Goal: Task Accomplishment & Management: Use online tool/utility

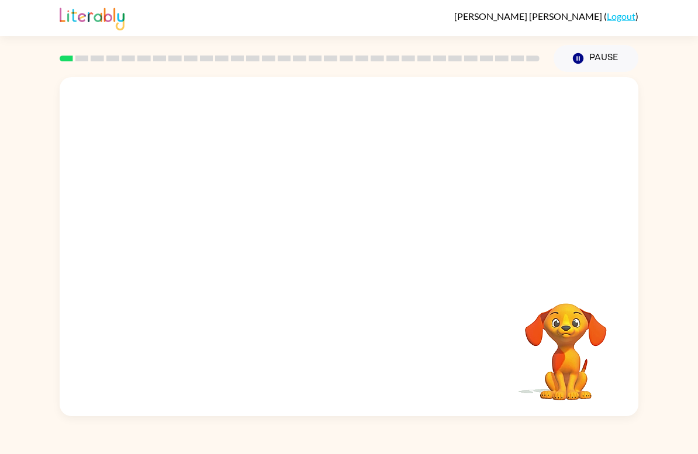
click at [640, 308] on div "Your browser must support playing .mp4 files to use Literably. Please try using…" at bounding box center [349, 244] width 698 height 344
click at [637, 322] on div "Your browser must support playing .mp4 files to use Literably. Please try using…" at bounding box center [349, 246] width 579 height 339
click at [637, 321] on div "Your browser must support playing .mp4 files to use Literably. Please try using…" at bounding box center [349, 246] width 579 height 339
click at [653, 344] on div "Your browser must support playing .mp4 files to use Literably. Please try using…" at bounding box center [349, 244] width 698 height 344
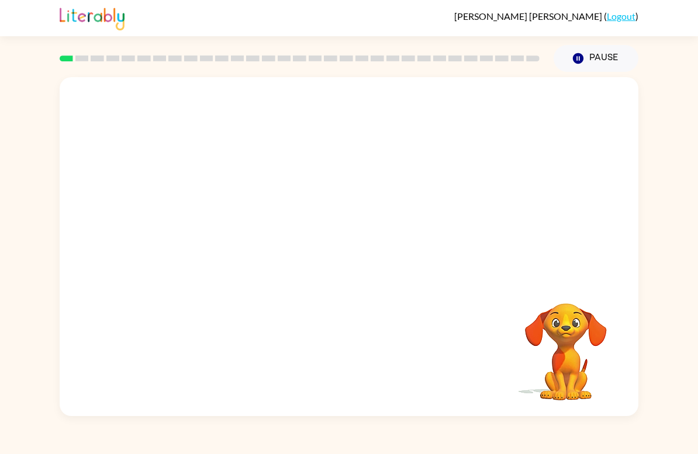
click at [664, 278] on div "Your browser must support playing .mp4 files to use Literably. Please try using…" at bounding box center [349, 244] width 698 height 344
click at [663, 277] on div "Your browser must support playing .mp4 files to use Literably. Please try using…" at bounding box center [349, 244] width 698 height 344
click at [658, 278] on div "Your browser must support playing .mp4 files to use Literably. Please try using…" at bounding box center [349, 244] width 698 height 344
click at [647, 281] on div "Your browser must support playing .mp4 files to use Literably. Please try using…" at bounding box center [349, 244] width 698 height 344
click at [647, 280] on div "Your browser must support playing .mp4 files to use Literably. Please try using…" at bounding box center [349, 244] width 698 height 344
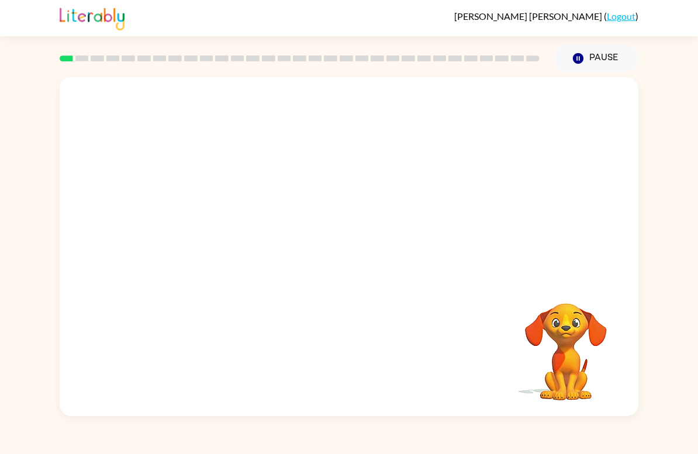
click at [633, 295] on div "Your browser must support playing .mp4 files to use Literably. Please try using…" at bounding box center [349, 246] width 579 height 339
click at [656, 288] on div "Your browser must support playing .mp4 files to use Literably. Please try using…" at bounding box center [349, 244] width 698 height 344
click at [654, 295] on div "Your browser must support playing .mp4 files to use Literably. Please try using…" at bounding box center [349, 244] width 698 height 344
click at [314, 191] on video "Your browser must support playing .mp4 files to use Literably. Please try using…" at bounding box center [349, 178] width 579 height 202
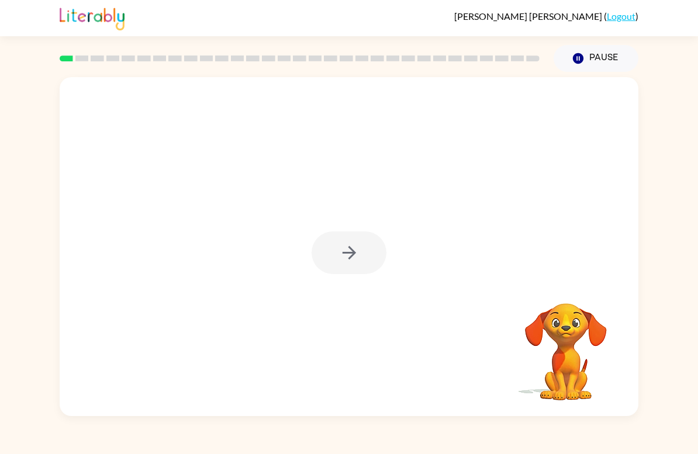
click at [328, 254] on button "button" at bounding box center [349, 253] width 75 height 43
click at [327, 254] on div at bounding box center [349, 253] width 75 height 43
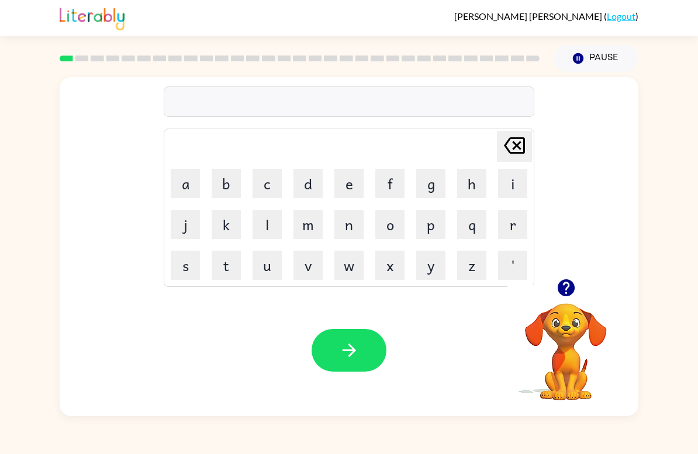
click at [184, 271] on button "s" at bounding box center [185, 265] width 29 height 29
click at [472, 186] on button "h" at bounding box center [471, 183] width 29 height 29
click at [272, 271] on button "u" at bounding box center [267, 265] width 29 height 29
click at [192, 260] on button "s" at bounding box center [185, 265] width 29 height 29
click at [455, 191] on td "h" at bounding box center [472, 184] width 40 height 40
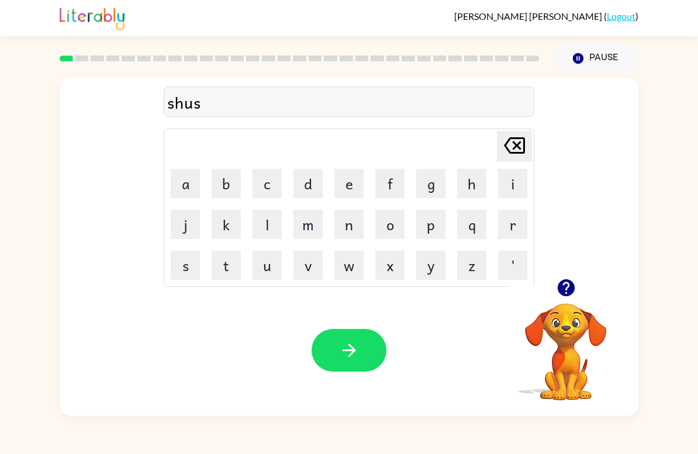
click at [462, 190] on button "h" at bounding box center [471, 183] width 29 height 29
click at [369, 350] on button "button" at bounding box center [349, 350] width 75 height 43
click at [185, 185] on button "a" at bounding box center [185, 183] width 29 height 29
click at [431, 222] on button "p" at bounding box center [430, 224] width 29 height 29
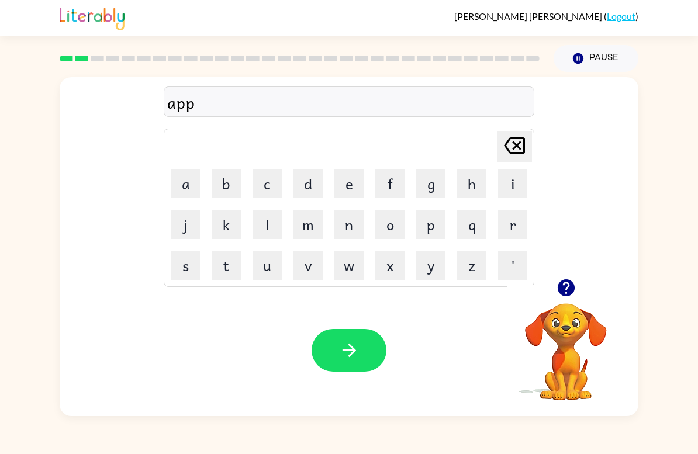
click at [353, 179] on button "e" at bounding box center [348, 183] width 29 height 29
click at [197, 191] on button "a" at bounding box center [185, 183] width 29 height 29
click at [515, 221] on button "r" at bounding box center [512, 224] width 29 height 29
click at [355, 182] on button "e" at bounding box center [348, 183] width 29 height 29
click at [358, 217] on button "n" at bounding box center [348, 224] width 29 height 29
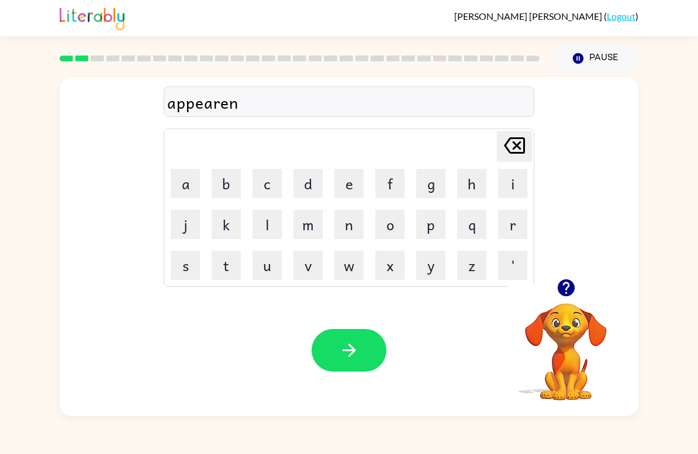
click at [274, 187] on button "c" at bounding box center [267, 183] width 29 height 29
click at [351, 187] on button "e" at bounding box center [348, 183] width 29 height 29
click at [181, 272] on button "s" at bounding box center [185, 265] width 29 height 29
click at [360, 351] on button "button" at bounding box center [349, 350] width 75 height 43
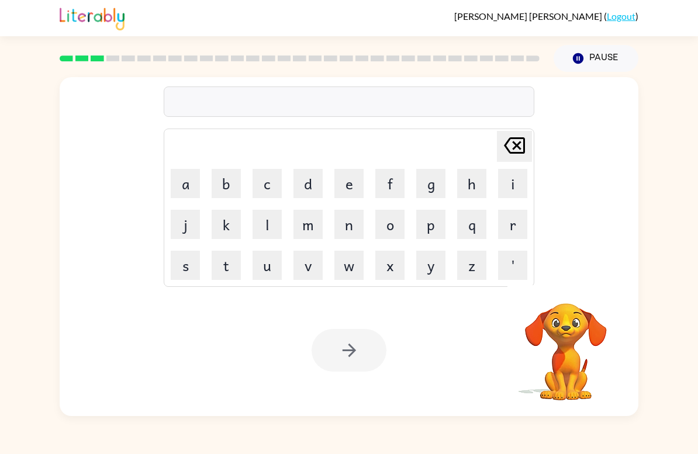
click at [516, 220] on button "r" at bounding box center [512, 224] width 29 height 29
click at [347, 187] on button "e" at bounding box center [348, 183] width 29 height 29
click at [187, 184] on button "a" at bounding box center [185, 183] width 29 height 29
click at [267, 230] on button "l" at bounding box center [267, 224] width 29 height 29
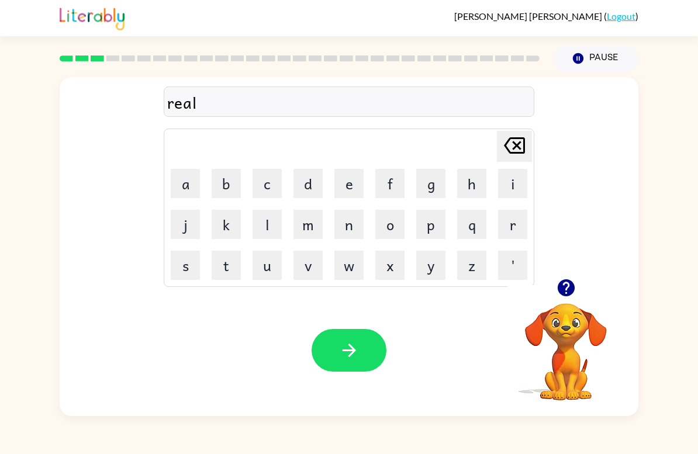
click at [519, 186] on button "i" at bounding box center [512, 183] width 29 height 29
click at [223, 272] on button "t" at bounding box center [226, 265] width 29 height 29
click at [435, 268] on button "y" at bounding box center [430, 265] width 29 height 29
click at [353, 353] on icon "button" at bounding box center [348, 350] width 13 height 13
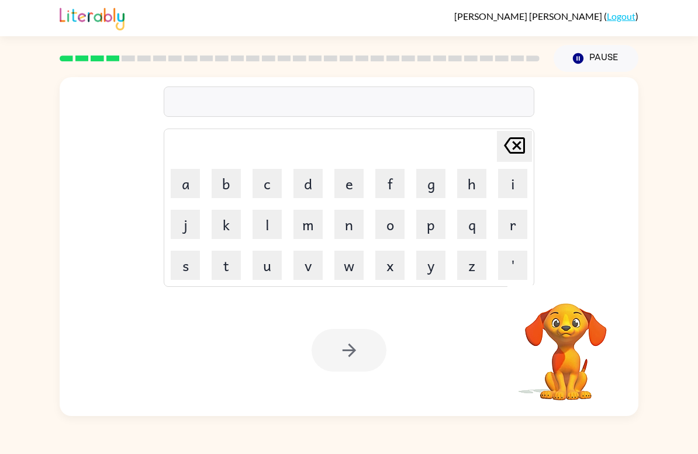
click at [350, 188] on button "e" at bounding box center [348, 183] width 29 height 29
click at [276, 223] on button "l" at bounding box center [267, 224] width 29 height 29
click at [514, 187] on button "i" at bounding box center [512, 183] width 29 height 29
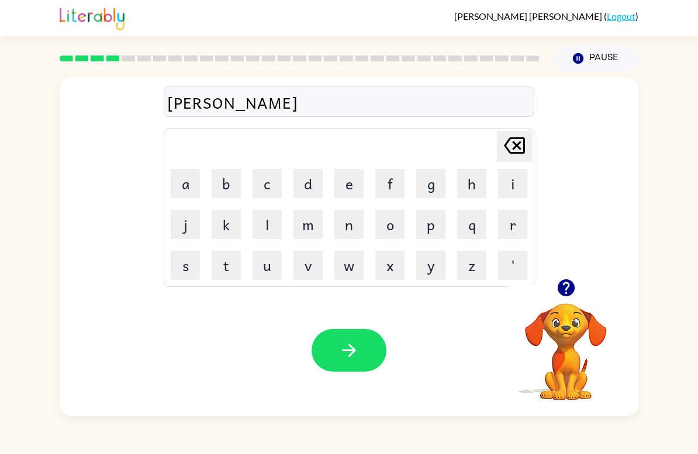
click at [189, 190] on button "a" at bounding box center [185, 183] width 29 height 29
click at [355, 217] on button "n" at bounding box center [348, 224] width 29 height 29
click at [526, 151] on icon "Delete Delete last character input" at bounding box center [514, 146] width 28 height 28
click at [525, 150] on icon at bounding box center [514, 145] width 21 height 16
click at [519, 141] on icon "Delete Delete last character input" at bounding box center [514, 146] width 28 height 28
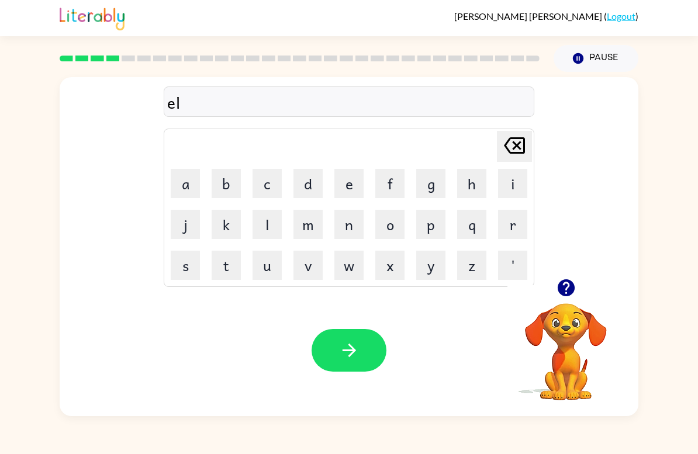
click at [510, 188] on button "i" at bounding box center [512, 183] width 29 height 29
click at [322, 224] on button "m" at bounding box center [308, 224] width 29 height 29
click at [512, 180] on button "i" at bounding box center [512, 183] width 29 height 29
click at [360, 227] on button "n" at bounding box center [348, 224] width 29 height 29
click at [189, 186] on button "a" at bounding box center [185, 183] width 29 height 29
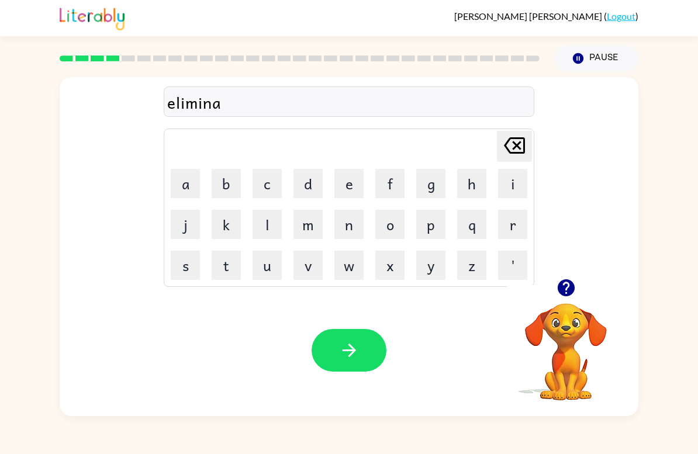
click at [227, 267] on button "t" at bounding box center [226, 265] width 29 height 29
click at [353, 193] on button "e" at bounding box center [348, 183] width 29 height 29
click at [379, 349] on button "button" at bounding box center [349, 350] width 75 height 43
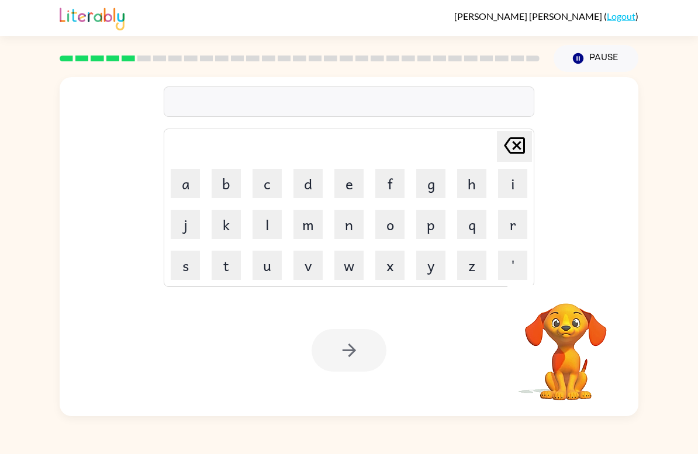
click at [650, 270] on div "Delete Delete last character input a b c d e f g h i j k l m n o p q r s t u v …" at bounding box center [349, 244] width 698 height 344
click at [311, 182] on button "d" at bounding box center [308, 183] width 29 height 29
click at [274, 267] on button "u" at bounding box center [267, 265] width 29 height 29
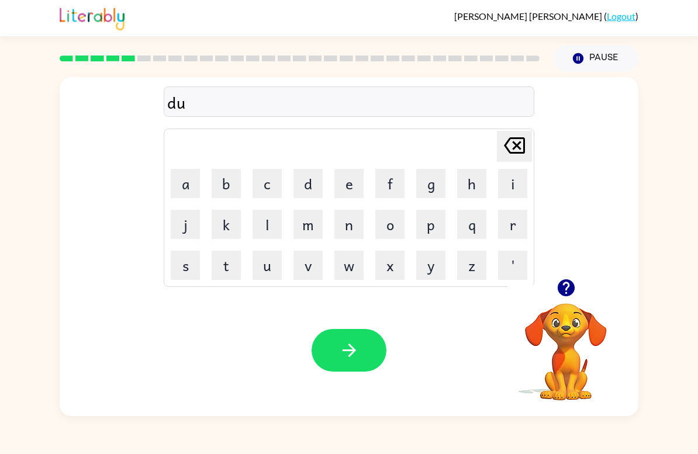
click at [427, 223] on button "p" at bounding box center [430, 224] width 29 height 29
click at [268, 229] on button "l" at bounding box center [267, 224] width 29 height 29
click at [513, 189] on button "i" at bounding box center [512, 183] width 29 height 29
click at [272, 185] on button "c" at bounding box center [267, 183] width 29 height 29
click at [187, 187] on button "a" at bounding box center [185, 183] width 29 height 29
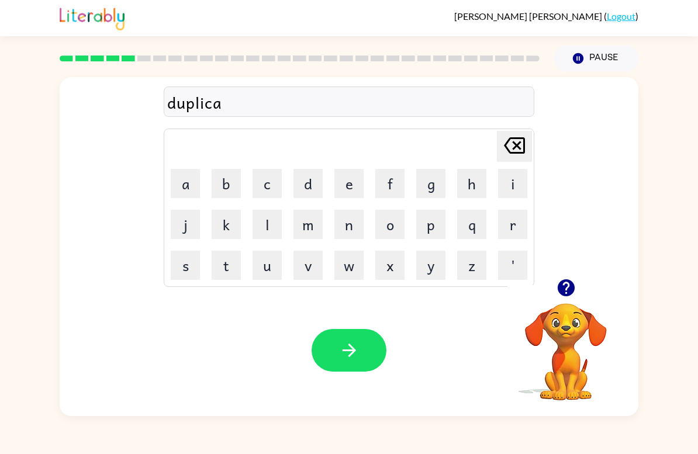
click at [234, 277] on button "t" at bounding box center [226, 265] width 29 height 29
click at [357, 178] on button "e" at bounding box center [348, 183] width 29 height 29
click at [366, 358] on button "button" at bounding box center [349, 350] width 75 height 43
click at [302, 261] on button "v" at bounding box center [308, 265] width 29 height 29
click at [189, 189] on button "a" at bounding box center [185, 183] width 29 height 29
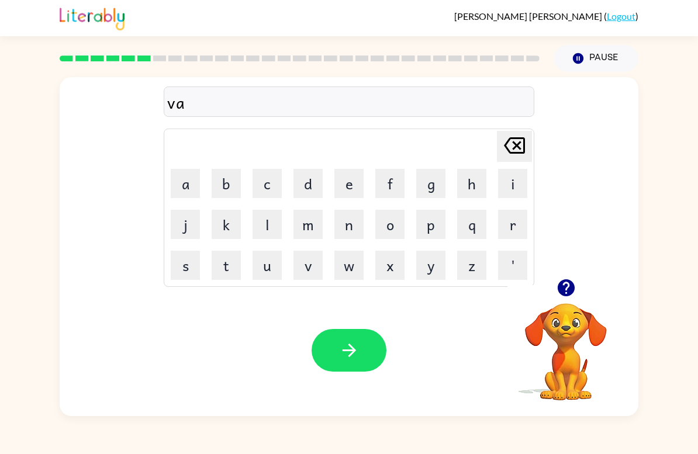
click at [269, 176] on button "c" at bounding box center [267, 183] width 29 height 29
click at [192, 190] on button "a" at bounding box center [185, 183] width 29 height 29
click at [229, 264] on button "t" at bounding box center [226, 265] width 29 height 29
click at [512, 181] on button "i" at bounding box center [512, 183] width 29 height 29
click at [398, 215] on button "o" at bounding box center [389, 224] width 29 height 29
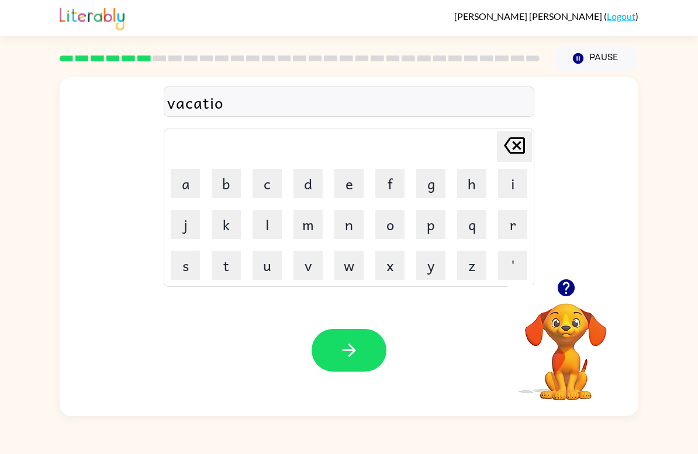
click at [345, 229] on button "n" at bounding box center [348, 224] width 29 height 29
click at [355, 348] on icon "button" at bounding box center [349, 350] width 20 height 20
click at [439, 230] on button "p" at bounding box center [430, 224] width 29 height 29
click at [268, 256] on button "u" at bounding box center [267, 265] width 29 height 29
click at [312, 184] on button "d" at bounding box center [308, 183] width 29 height 29
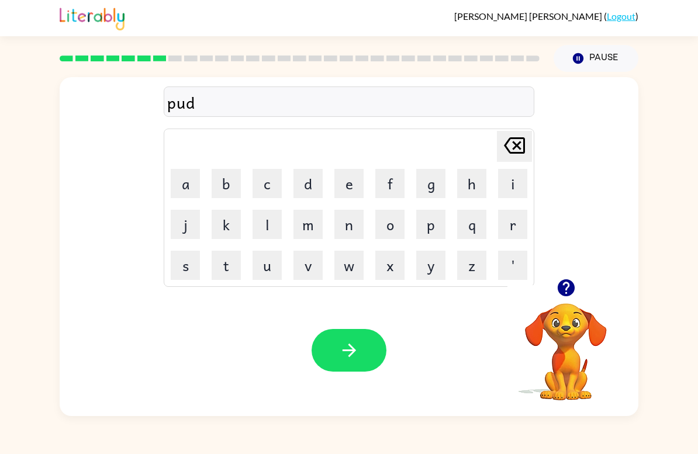
click at [312, 184] on button "d" at bounding box center [308, 183] width 29 height 29
click at [274, 222] on button "l" at bounding box center [267, 224] width 29 height 29
click at [351, 187] on button "e" at bounding box center [348, 183] width 29 height 29
click at [361, 364] on button "button" at bounding box center [349, 350] width 75 height 43
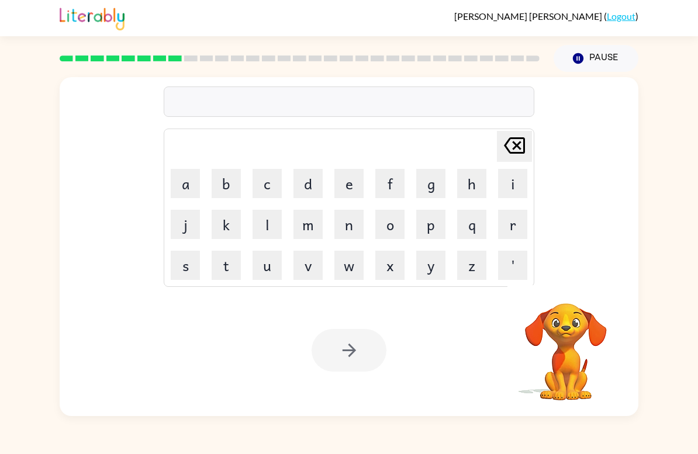
click at [629, 261] on div "Delete Delete last character input a b c d e f g h i j k l m n o p q r s t u v …" at bounding box center [349, 178] width 579 height 202
click at [574, 294] on icon "button" at bounding box center [566, 288] width 20 height 20
click at [440, 221] on button "p" at bounding box center [430, 224] width 29 height 29
click at [192, 191] on button "a" at bounding box center [185, 183] width 29 height 29
click at [234, 265] on button "t" at bounding box center [226, 265] width 29 height 29
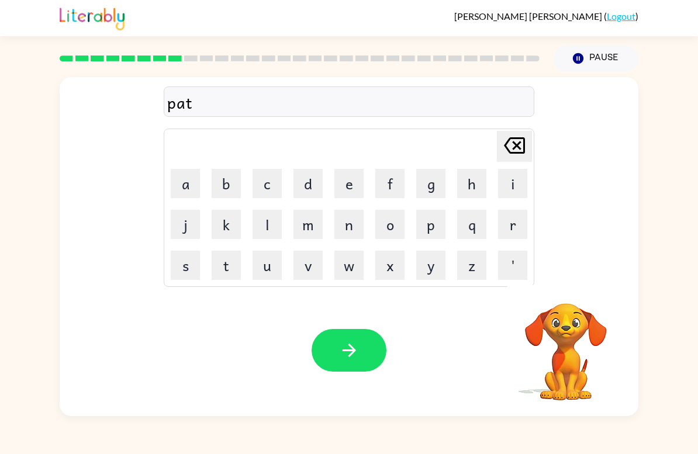
click at [506, 177] on button "i" at bounding box center [512, 183] width 29 height 29
click at [261, 185] on button "c" at bounding box center [267, 183] width 29 height 29
click at [267, 214] on button "l" at bounding box center [267, 224] width 29 height 29
click at [361, 193] on button "e" at bounding box center [348, 183] width 29 height 29
click at [523, 152] on icon at bounding box center [514, 145] width 21 height 16
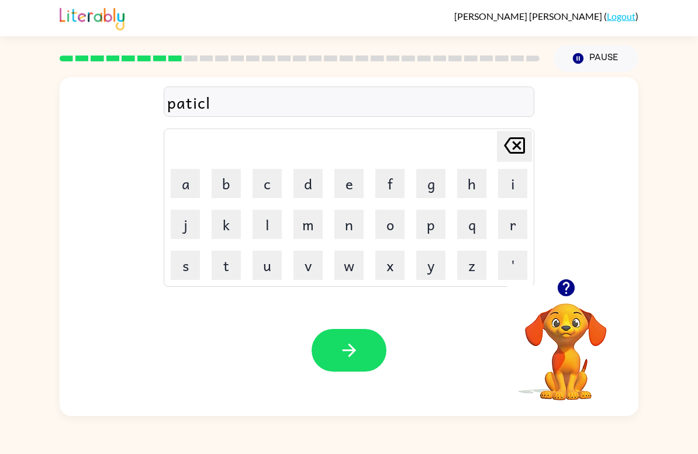
click at [523, 152] on icon at bounding box center [514, 145] width 21 height 16
click at [522, 147] on icon "Delete Delete last character input" at bounding box center [514, 146] width 28 height 28
click at [521, 146] on icon "Delete Delete last character input" at bounding box center [514, 146] width 28 height 28
click at [531, 149] on button "Delete Delete last character input" at bounding box center [514, 146] width 35 height 31
click at [515, 227] on button "r" at bounding box center [512, 224] width 29 height 29
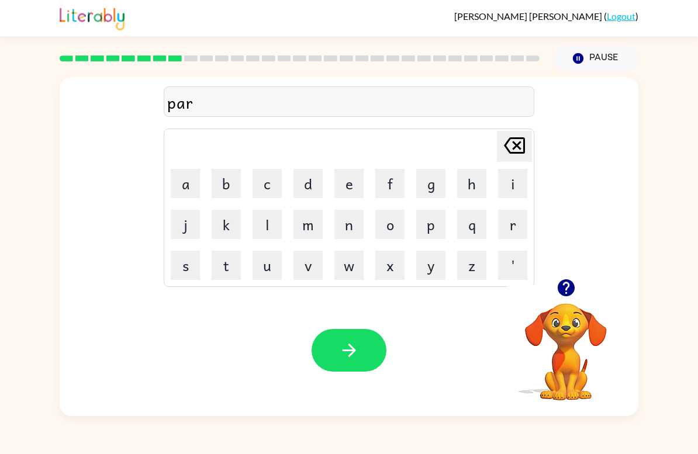
click at [229, 272] on button "t" at bounding box center [226, 265] width 29 height 29
click at [502, 182] on button "i" at bounding box center [512, 183] width 29 height 29
click at [563, 284] on icon "button" at bounding box center [565, 287] width 17 height 17
click at [276, 184] on button "c" at bounding box center [267, 183] width 29 height 29
click at [391, 225] on button "o" at bounding box center [389, 224] width 29 height 29
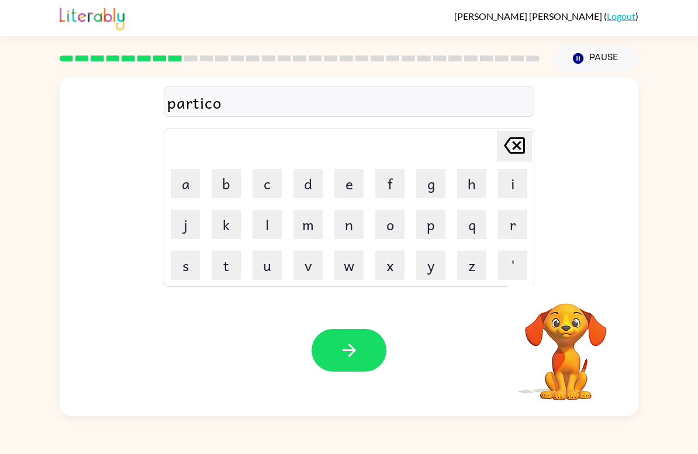
click at [277, 219] on button "l" at bounding box center [267, 224] width 29 height 29
click at [520, 151] on icon "Delete Delete last character input" at bounding box center [514, 146] width 28 height 28
click at [520, 150] on icon at bounding box center [514, 145] width 21 height 16
click at [264, 263] on button "u" at bounding box center [267, 265] width 29 height 29
click at [272, 225] on button "l" at bounding box center [267, 224] width 29 height 29
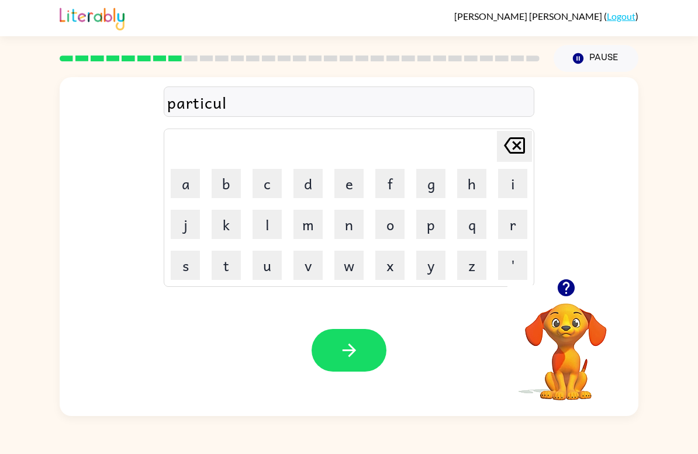
click at [346, 181] on button "e" at bounding box center [348, 183] width 29 height 29
click at [368, 348] on button "button" at bounding box center [349, 350] width 75 height 43
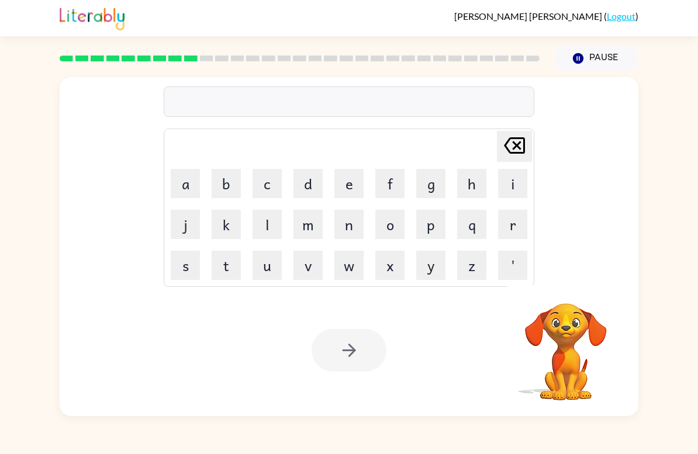
click at [520, 219] on button "r" at bounding box center [512, 224] width 29 height 29
click at [349, 187] on button "e" at bounding box center [348, 183] width 29 height 29
click at [270, 192] on button "c" at bounding box center [267, 183] width 29 height 29
click at [189, 184] on button "a" at bounding box center [185, 183] width 29 height 29
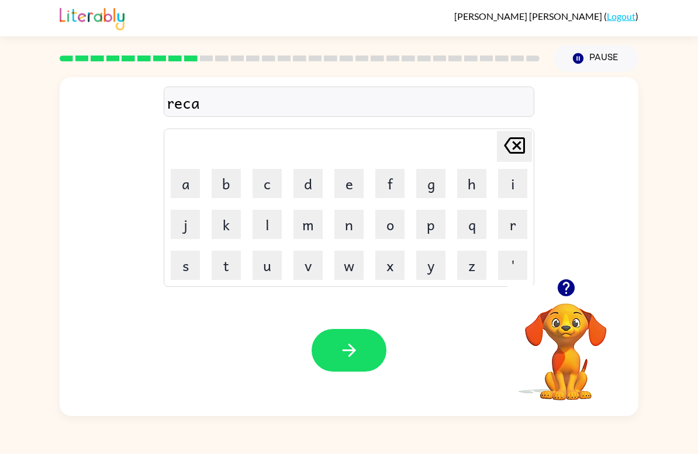
click at [425, 233] on button "p" at bounding box center [430, 224] width 29 height 29
click at [220, 262] on button "t" at bounding box center [226, 265] width 29 height 29
click at [268, 269] on button "u" at bounding box center [267, 265] width 29 height 29
click at [514, 228] on button "r" at bounding box center [512, 224] width 29 height 29
click at [349, 186] on button "e" at bounding box center [348, 183] width 29 height 29
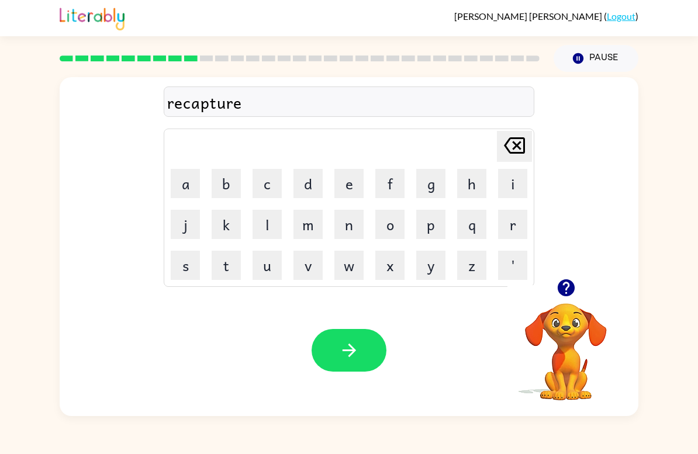
click at [336, 352] on button "button" at bounding box center [349, 350] width 75 height 43
click at [438, 226] on button "p" at bounding box center [430, 224] width 29 height 29
click at [522, 210] on button "r" at bounding box center [512, 224] width 29 height 29
click at [363, 176] on button "e" at bounding box center [348, 183] width 29 height 29
click at [185, 268] on button "s" at bounding box center [185, 265] width 29 height 29
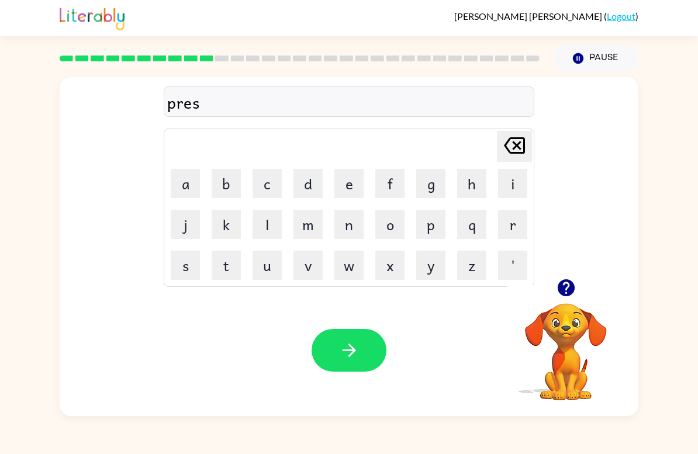
click at [259, 181] on button "c" at bounding box center [267, 183] width 29 height 29
click at [468, 191] on button "h" at bounding box center [471, 183] width 29 height 29
click at [394, 225] on button "o" at bounding box center [389, 224] width 29 height 29
click at [393, 225] on button "o" at bounding box center [389, 224] width 29 height 29
click at [281, 227] on button "l" at bounding box center [267, 224] width 29 height 29
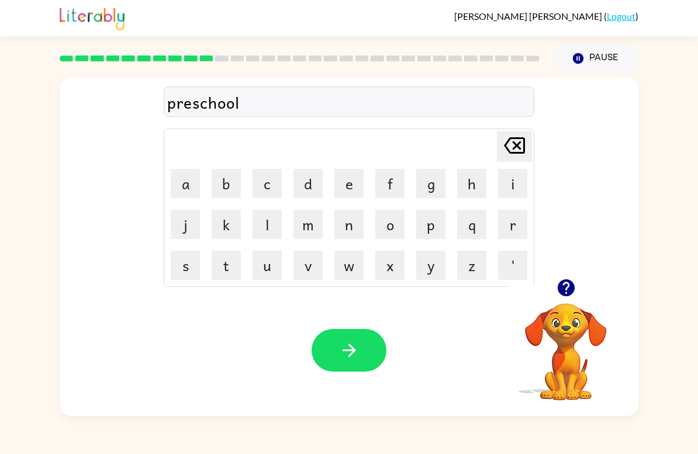
click at [354, 331] on button "button" at bounding box center [349, 350] width 75 height 43
click at [350, 343] on div at bounding box center [349, 350] width 75 height 43
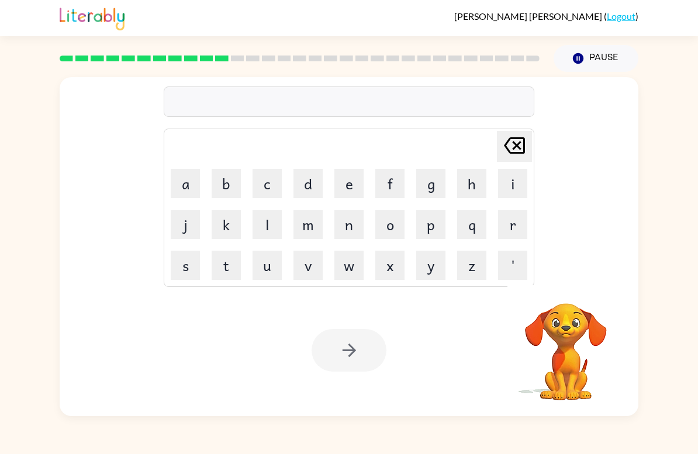
click at [277, 183] on button "c" at bounding box center [267, 183] width 29 height 29
click at [514, 225] on button "r" at bounding box center [512, 224] width 29 height 29
click at [184, 186] on button "a" at bounding box center [185, 183] width 29 height 29
click at [310, 268] on button "v" at bounding box center [308, 265] width 29 height 29
click at [347, 186] on button "e" at bounding box center [348, 183] width 29 height 29
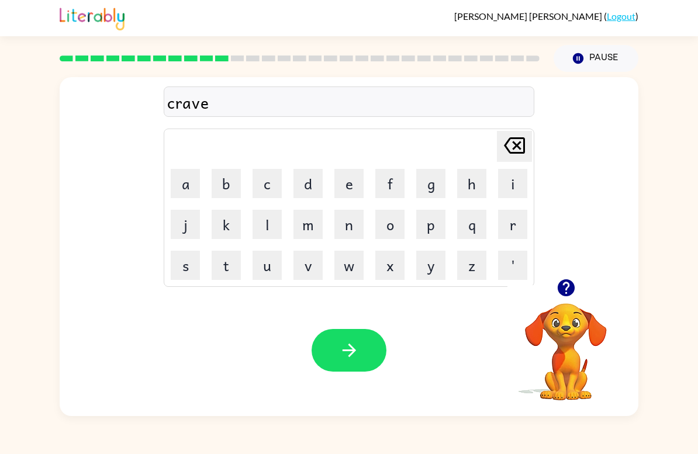
click at [360, 351] on button "button" at bounding box center [349, 350] width 75 height 43
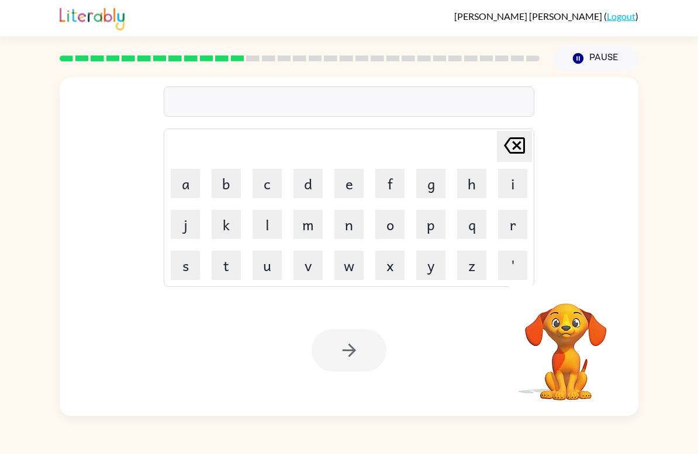
click at [308, 183] on button "d" at bounding box center [308, 183] width 29 height 29
click at [513, 183] on button "i" at bounding box center [512, 183] width 29 height 29
click at [268, 185] on button "c" at bounding box center [267, 183] width 29 height 29
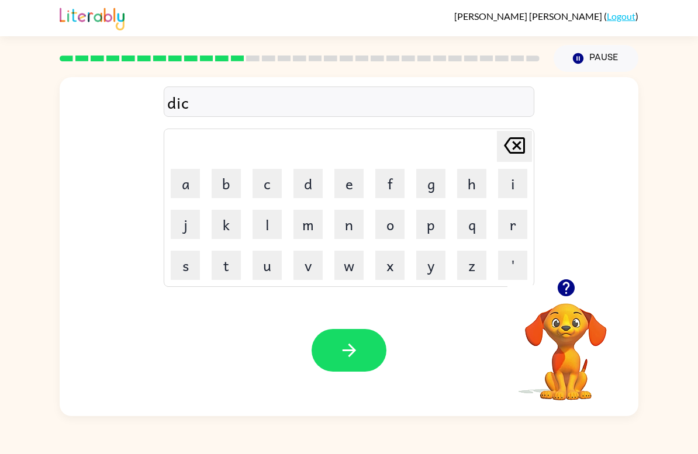
click at [233, 272] on button "t" at bounding box center [226, 265] width 29 height 29
click at [188, 179] on button "a" at bounding box center [185, 183] width 29 height 29
click at [225, 261] on button "t" at bounding box center [226, 265] width 29 height 29
click at [340, 185] on button "e" at bounding box center [348, 183] width 29 height 29
click at [354, 351] on icon "button" at bounding box center [348, 350] width 13 height 13
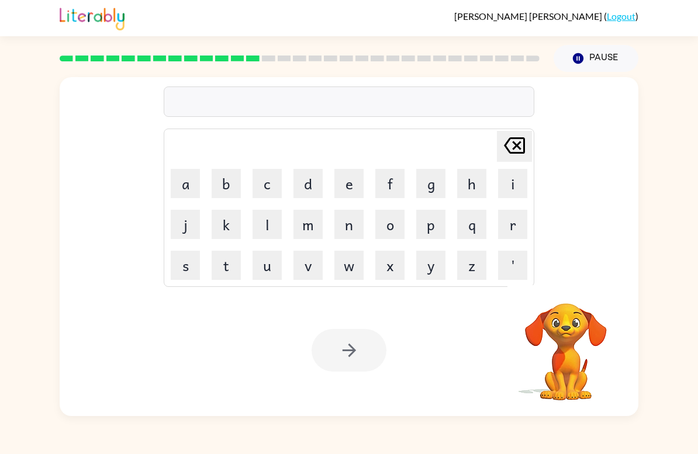
click at [431, 221] on button "p" at bounding box center [430, 224] width 29 height 29
click at [184, 178] on button "a" at bounding box center [185, 183] width 29 height 29
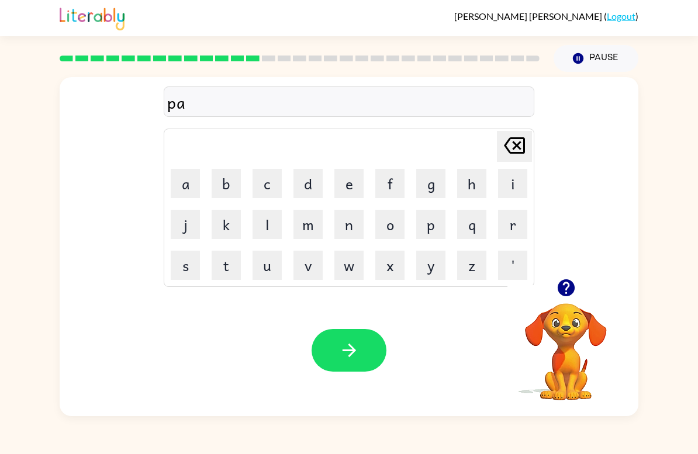
click at [540, 296] on div at bounding box center [565, 288] width 117 height 30
click at [568, 294] on icon "button" at bounding box center [565, 287] width 17 height 17
click at [443, 260] on button "y" at bounding box center [430, 265] width 29 height 29
click at [319, 230] on button "m" at bounding box center [308, 224] width 29 height 29
click at [358, 186] on button "e" at bounding box center [348, 183] width 29 height 29
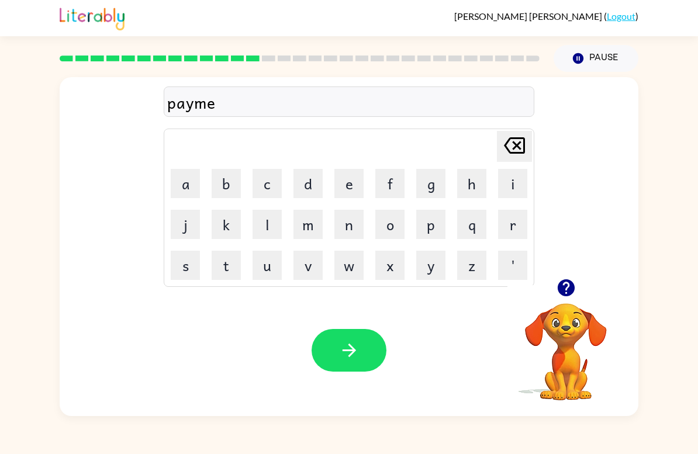
click at [355, 224] on button "n" at bounding box center [348, 224] width 29 height 29
click at [222, 272] on button "t" at bounding box center [226, 265] width 29 height 29
click at [336, 344] on button "button" at bounding box center [349, 350] width 75 height 43
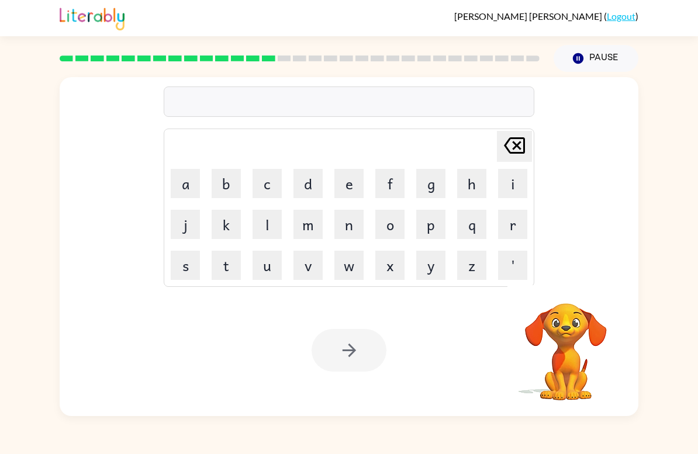
click at [306, 219] on button "m" at bounding box center [308, 224] width 29 height 29
click at [191, 181] on button "a" at bounding box center [185, 183] width 29 height 29
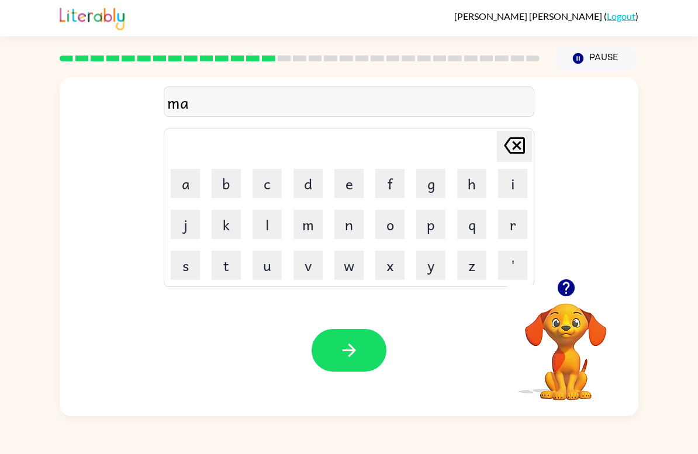
click at [192, 223] on button "j" at bounding box center [185, 224] width 29 height 29
click at [391, 225] on button "o" at bounding box center [389, 224] width 29 height 29
click at [508, 228] on button "r" at bounding box center [512, 224] width 29 height 29
click at [369, 355] on button "button" at bounding box center [349, 350] width 75 height 43
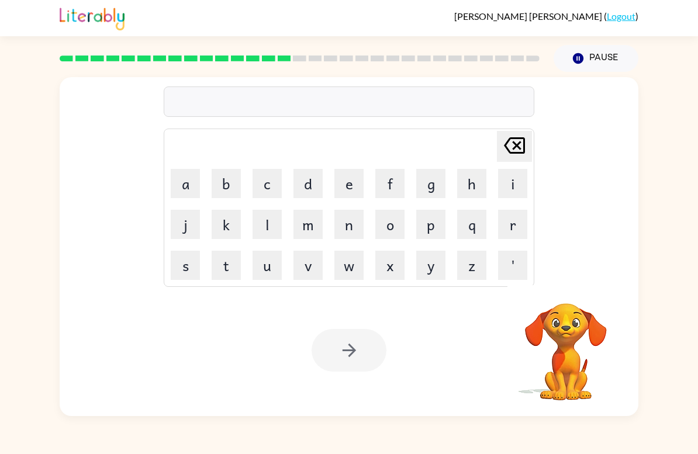
click at [182, 267] on button "s" at bounding box center [185, 265] width 29 height 29
click at [432, 233] on button "p" at bounding box center [430, 224] width 29 height 29
click at [188, 178] on button "a" at bounding box center [185, 183] width 29 height 29
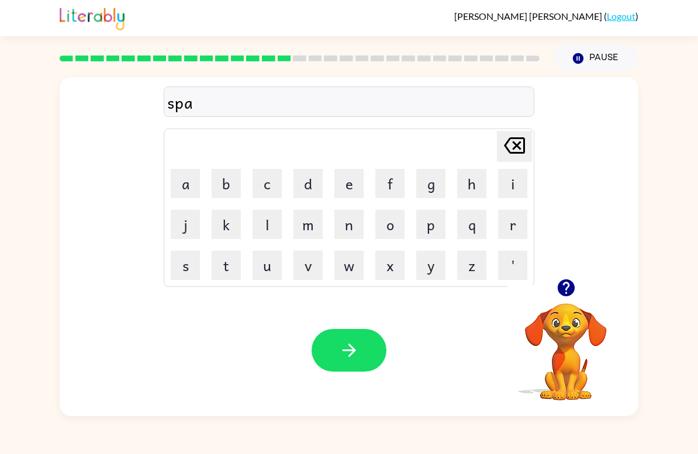
click at [513, 226] on button "r" at bounding box center [512, 224] width 29 height 29
click at [228, 224] on button "k" at bounding box center [226, 224] width 29 height 29
click at [354, 347] on icon "button" at bounding box center [349, 350] width 20 height 20
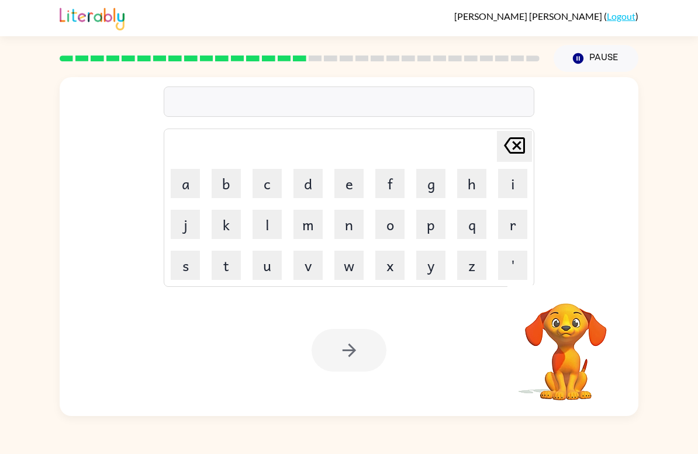
click at [433, 225] on button "p" at bounding box center [430, 224] width 29 height 29
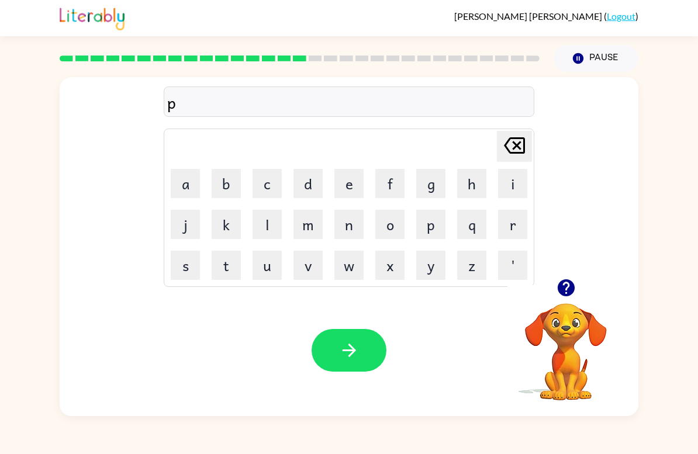
click at [192, 179] on button "a" at bounding box center [185, 183] width 29 height 29
click at [263, 227] on button "l" at bounding box center [267, 224] width 29 height 29
click at [327, 350] on button "button" at bounding box center [349, 350] width 75 height 43
click at [366, 355] on div at bounding box center [349, 350] width 75 height 43
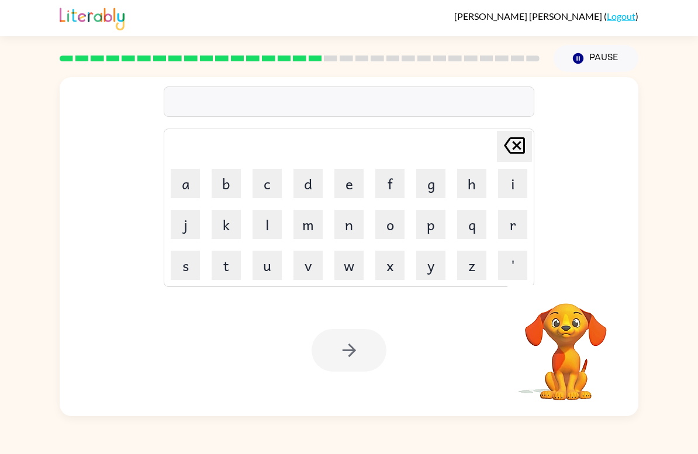
click at [187, 265] on button "s" at bounding box center [185, 265] width 29 height 29
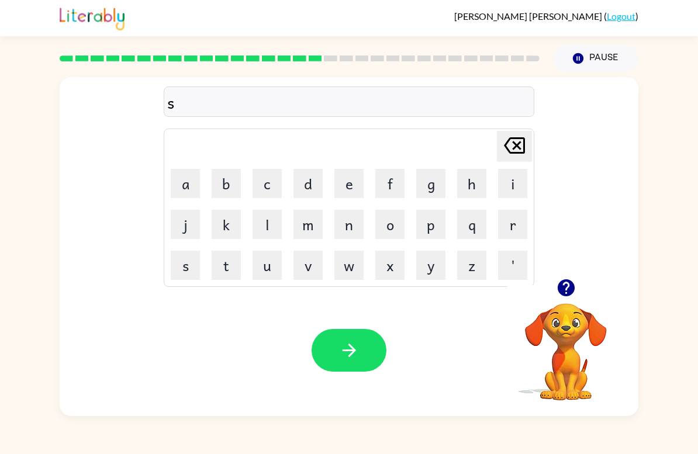
click at [507, 185] on button "i" at bounding box center [512, 183] width 29 height 29
click at [349, 230] on button "n" at bounding box center [348, 224] width 29 height 29
click at [348, 230] on button "n" at bounding box center [348, 224] width 29 height 29
click at [519, 160] on div "Delete Delete last character input" at bounding box center [514, 147] width 28 height 30
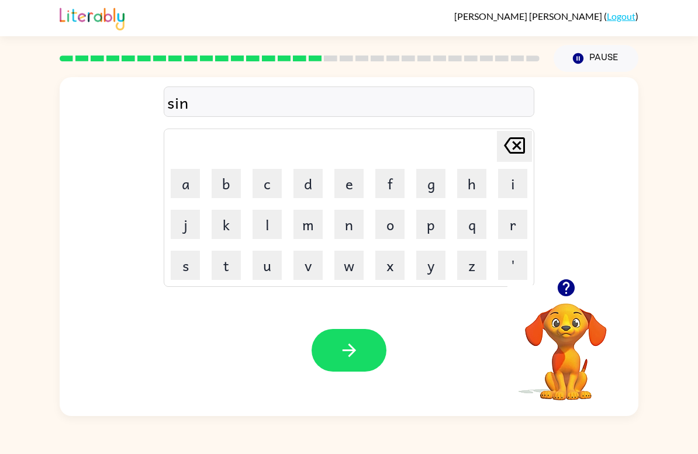
click at [522, 140] on icon "Delete Delete last character input" at bounding box center [514, 146] width 28 height 28
click at [513, 182] on button "i" at bounding box center [512, 183] width 29 height 29
click at [519, 144] on icon at bounding box center [514, 145] width 21 height 16
click at [474, 226] on button "q" at bounding box center [471, 224] width 29 height 29
click at [509, 146] on icon "Delete Delete last character input" at bounding box center [514, 146] width 28 height 28
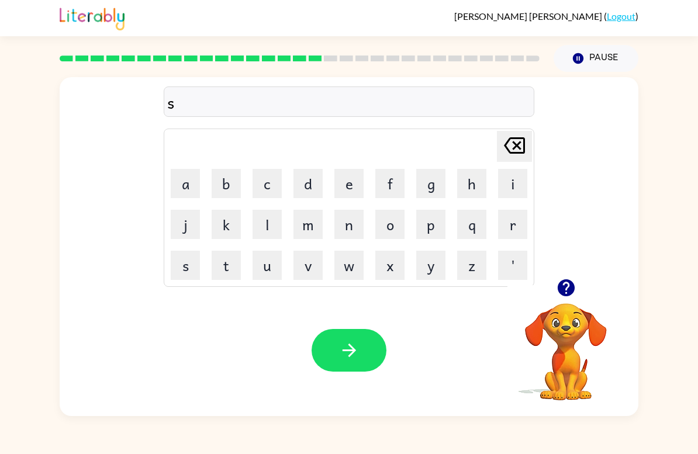
click at [432, 226] on button "p" at bounding box center [430, 224] width 29 height 29
click at [514, 175] on button "i" at bounding box center [512, 183] width 29 height 29
click at [356, 225] on button "n" at bounding box center [348, 224] width 29 height 29
click at [501, 181] on button "i" at bounding box center [512, 183] width 29 height 29
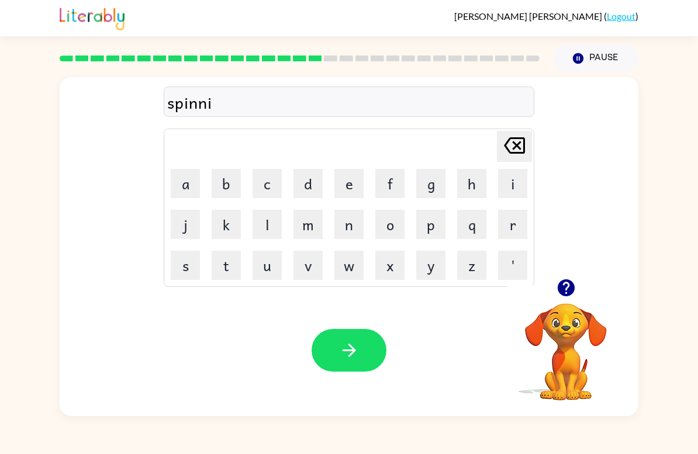
click at [351, 222] on button "n" at bounding box center [348, 224] width 29 height 29
click at [428, 187] on button "g" at bounding box center [430, 183] width 29 height 29
click at [361, 343] on button "button" at bounding box center [349, 350] width 75 height 43
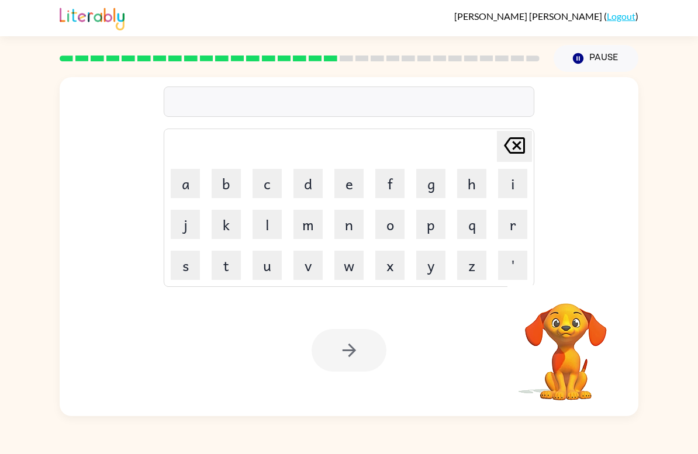
click at [423, 181] on button "g" at bounding box center [430, 183] width 29 height 29
click at [522, 228] on button "r" at bounding box center [512, 224] width 29 height 29
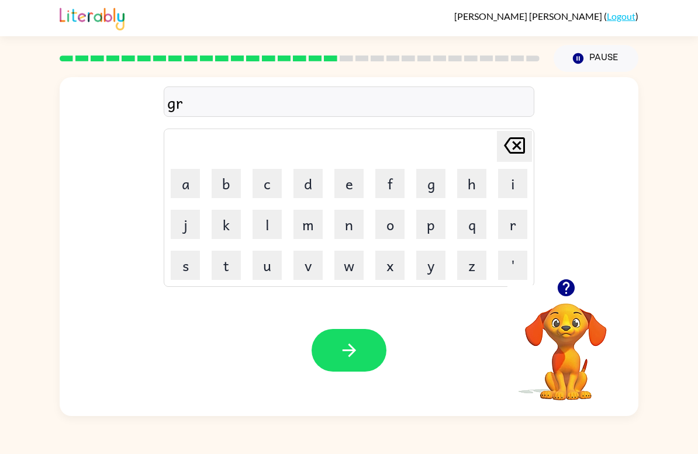
click at [272, 260] on button "u" at bounding box center [267, 265] width 29 height 29
click at [314, 217] on button "m" at bounding box center [308, 224] width 29 height 29
click at [423, 213] on button "p" at bounding box center [430, 224] width 29 height 29
click at [509, 184] on button "i" at bounding box center [512, 183] width 29 height 29
click at [353, 180] on button "e" at bounding box center [348, 183] width 29 height 29
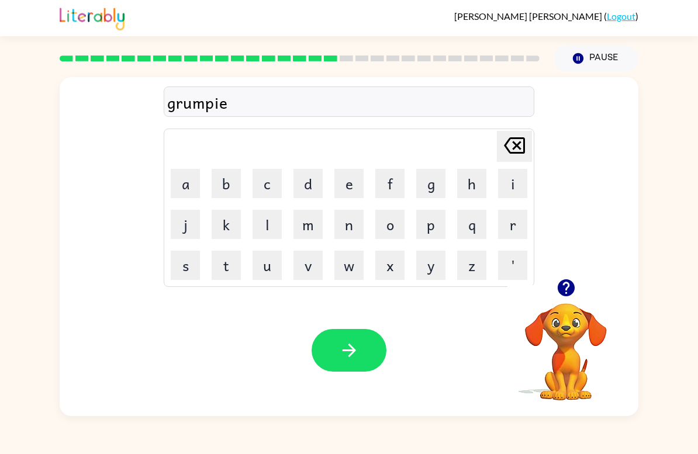
click at [188, 254] on button "s" at bounding box center [185, 265] width 29 height 29
click at [225, 251] on button "t" at bounding box center [226, 265] width 29 height 29
click at [358, 351] on icon "button" at bounding box center [349, 350] width 20 height 20
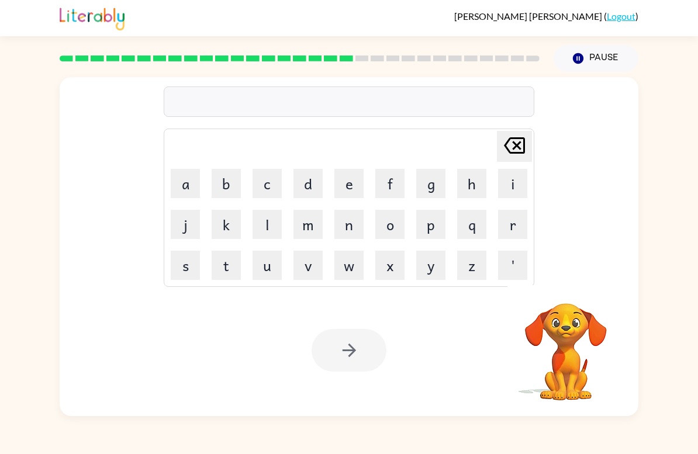
click at [512, 174] on button "i" at bounding box center [512, 183] width 29 height 29
click at [353, 226] on button "n" at bounding box center [348, 224] width 29 height 29
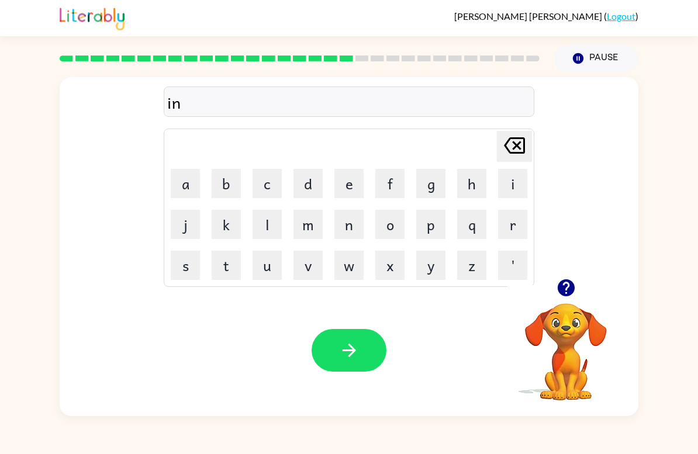
click at [267, 184] on button "c" at bounding box center [267, 183] width 29 height 29
click at [518, 223] on button "r" at bounding box center [512, 224] width 29 height 29
click at [341, 181] on button "e" at bounding box center [348, 183] width 29 height 29
click at [318, 189] on button "d" at bounding box center [308, 183] width 29 height 29
click at [509, 181] on button "i" at bounding box center [512, 183] width 29 height 29
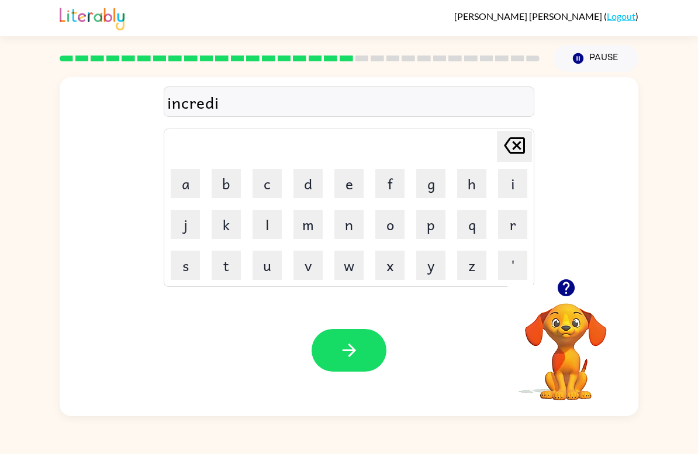
click at [231, 187] on button "b" at bounding box center [226, 183] width 29 height 29
click at [264, 225] on button "l" at bounding box center [267, 224] width 29 height 29
click at [341, 190] on button "e" at bounding box center [348, 183] width 29 height 29
click at [348, 344] on icon "button" at bounding box center [349, 350] width 20 height 20
click at [264, 219] on button "l" at bounding box center [267, 224] width 29 height 29
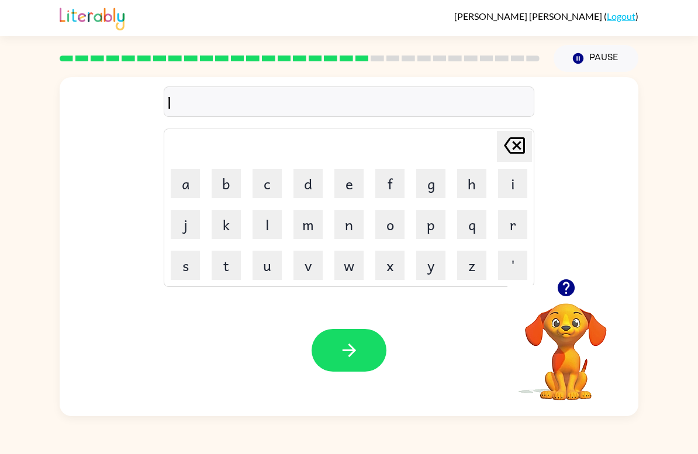
click at [505, 184] on button "i" at bounding box center [512, 183] width 29 height 29
click at [177, 271] on button "s" at bounding box center [185, 265] width 29 height 29
click at [224, 261] on button "t" at bounding box center [226, 265] width 29 height 29
click at [354, 189] on button "e" at bounding box center [348, 183] width 29 height 29
click at [363, 212] on button "n" at bounding box center [348, 224] width 29 height 29
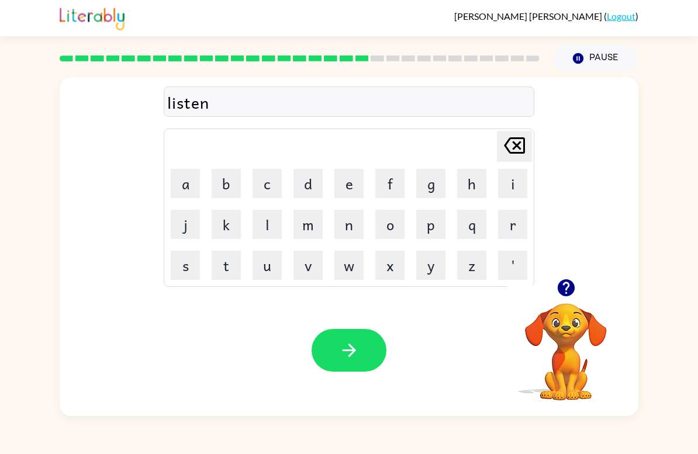
click at [363, 358] on button "button" at bounding box center [349, 350] width 75 height 43
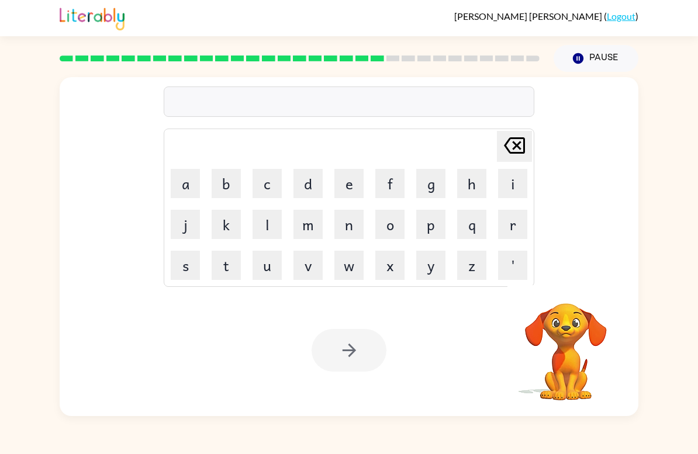
click at [353, 221] on button "n" at bounding box center [348, 224] width 29 height 29
click at [387, 221] on button "o" at bounding box center [389, 224] width 29 height 29
click at [313, 219] on button "m" at bounding box center [308, 224] width 29 height 29
click at [519, 177] on button "i" at bounding box center [512, 183] width 29 height 29
click at [351, 226] on button "n" at bounding box center [348, 224] width 29 height 29
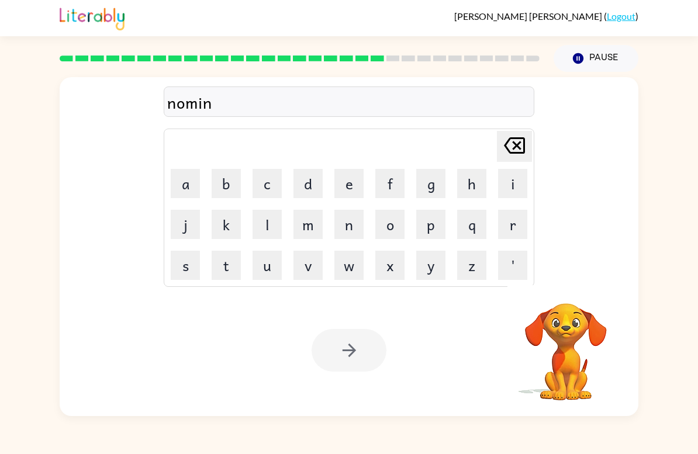
click at [192, 186] on button "a" at bounding box center [185, 183] width 29 height 29
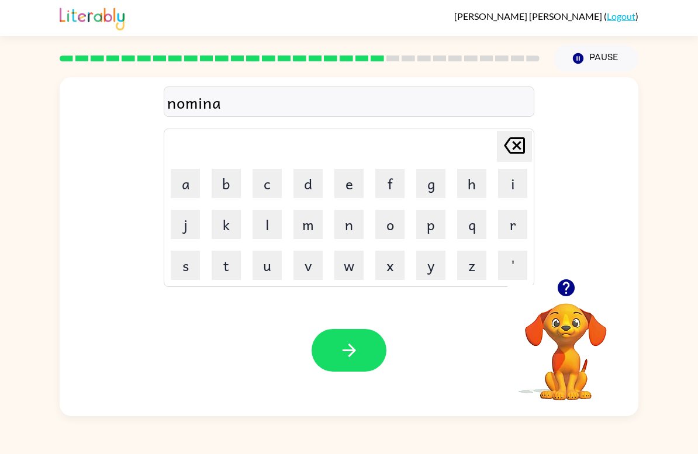
click at [231, 254] on button "t" at bounding box center [226, 265] width 29 height 29
click at [346, 187] on button "e" at bounding box center [348, 183] width 29 height 29
click at [344, 344] on icon "button" at bounding box center [349, 350] width 20 height 20
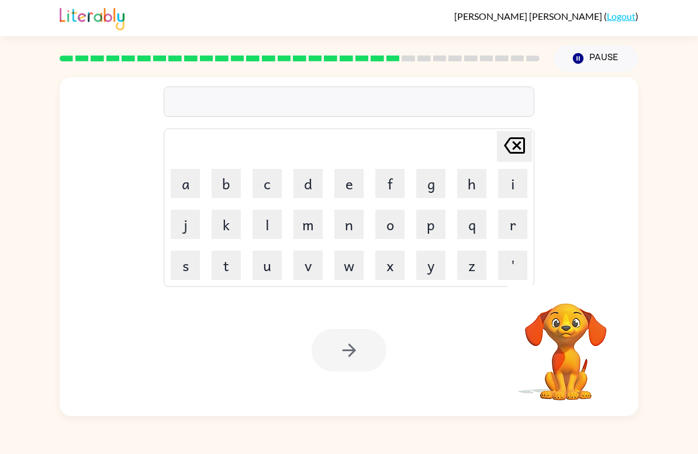
click at [185, 260] on button "s" at bounding box center [185, 265] width 29 height 29
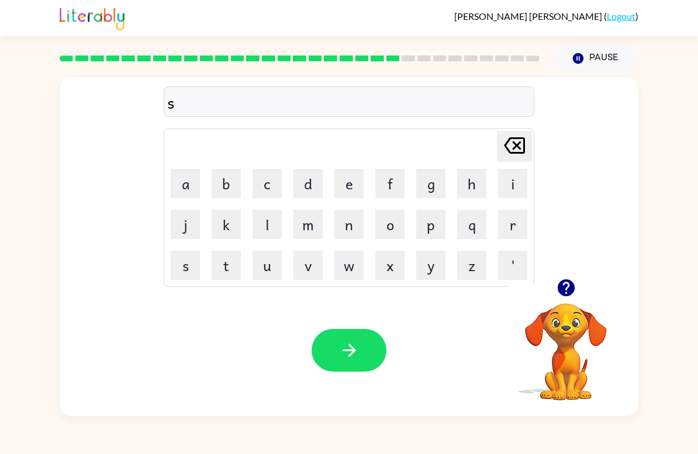
click at [263, 267] on button "u" at bounding box center [267, 265] width 29 height 29
click at [188, 264] on button "s" at bounding box center [185, 265] width 29 height 29
click at [229, 268] on button "t" at bounding box center [226, 265] width 29 height 29
click at [192, 187] on button "a" at bounding box center [185, 183] width 29 height 29
click at [522, 181] on button "i" at bounding box center [512, 183] width 29 height 29
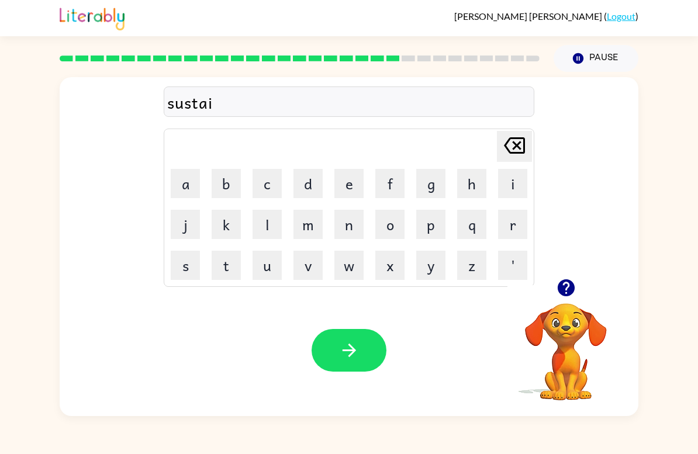
click at [343, 220] on button "n" at bounding box center [348, 224] width 29 height 29
click at [347, 349] on icon "button" at bounding box center [349, 350] width 20 height 20
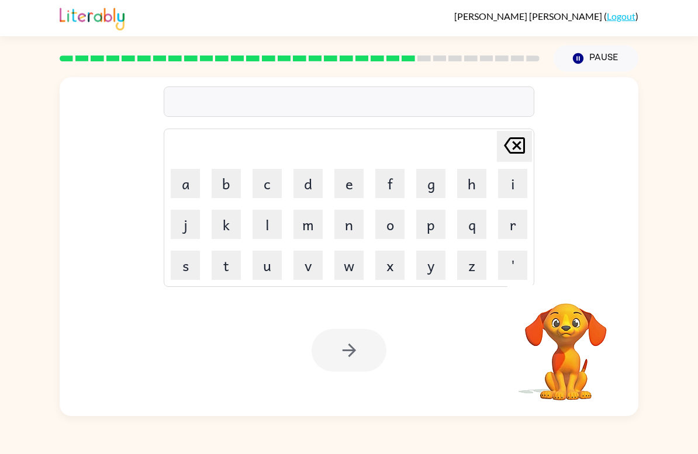
click at [344, 272] on button "w" at bounding box center [348, 265] width 29 height 29
click at [383, 229] on button "o" at bounding box center [389, 224] width 29 height 29
click at [513, 227] on button "r" at bounding box center [512, 224] width 29 height 29
click at [310, 188] on button "d" at bounding box center [308, 183] width 29 height 29
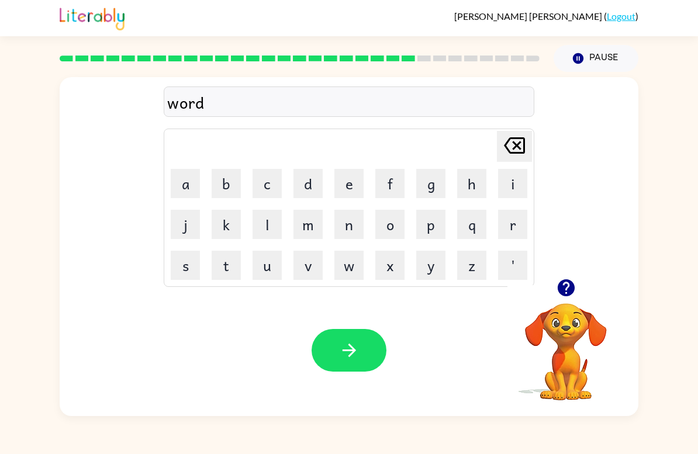
click at [436, 270] on button "y" at bounding box center [430, 265] width 29 height 29
click at [342, 356] on icon "button" at bounding box center [349, 350] width 20 height 20
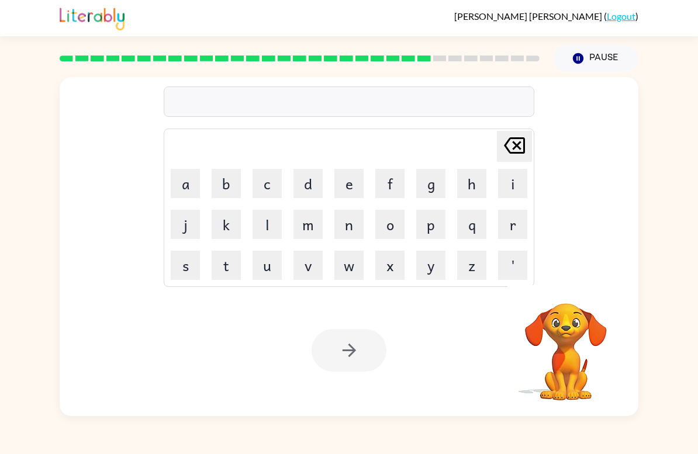
click at [516, 230] on button "r" at bounding box center [512, 224] width 29 height 29
click at [348, 180] on button "e" at bounding box center [348, 183] width 29 height 29
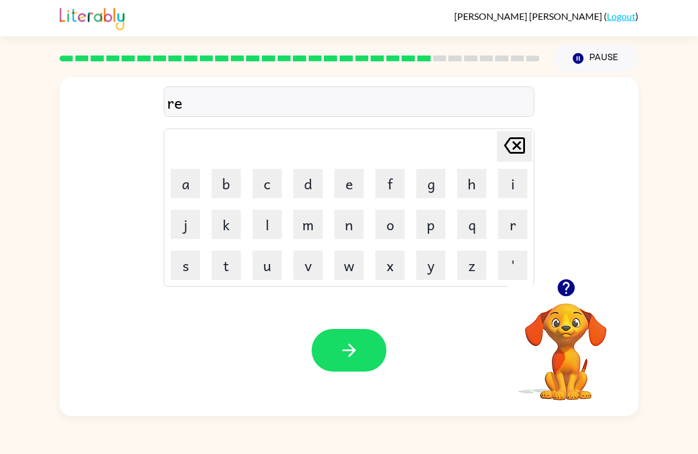
click at [273, 226] on button "l" at bounding box center [267, 224] width 29 height 29
click at [188, 184] on button "a" at bounding box center [185, 183] width 29 height 29
click at [230, 272] on button "t" at bounding box center [226, 265] width 29 height 29
click at [315, 180] on button "d" at bounding box center [308, 183] width 29 height 29
click at [510, 147] on icon "Delete Delete last character input" at bounding box center [514, 146] width 28 height 28
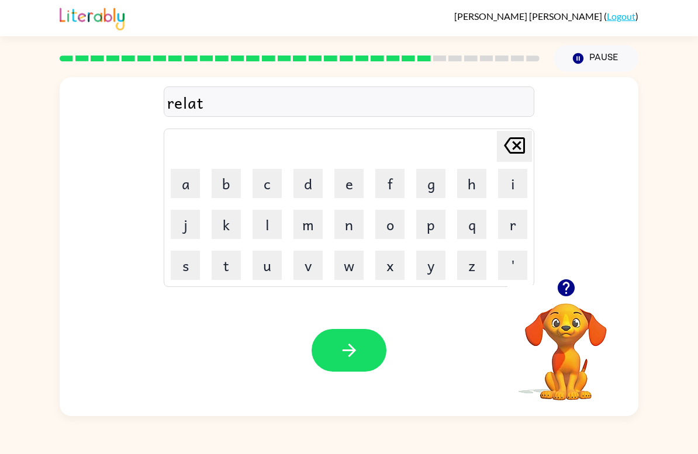
click at [344, 182] on button "e" at bounding box center [348, 183] width 29 height 29
click at [310, 184] on button "d" at bounding box center [308, 183] width 29 height 29
click at [365, 361] on button "button" at bounding box center [349, 350] width 75 height 43
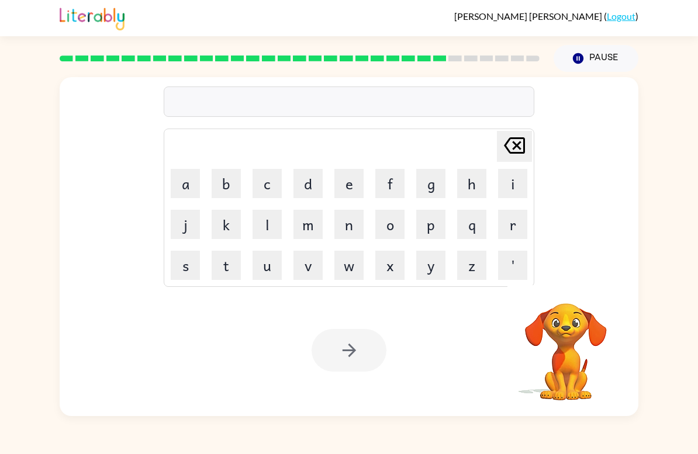
click at [681, 215] on div "Delete Delete last character input a b c d e f g h i j k l m n o p q r s t u v …" at bounding box center [349, 244] width 698 height 344
click at [223, 227] on button "k" at bounding box center [226, 224] width 29 height 29
click at [509, 187] on button "i" at bounding box center [512, 183] width 29 height 29
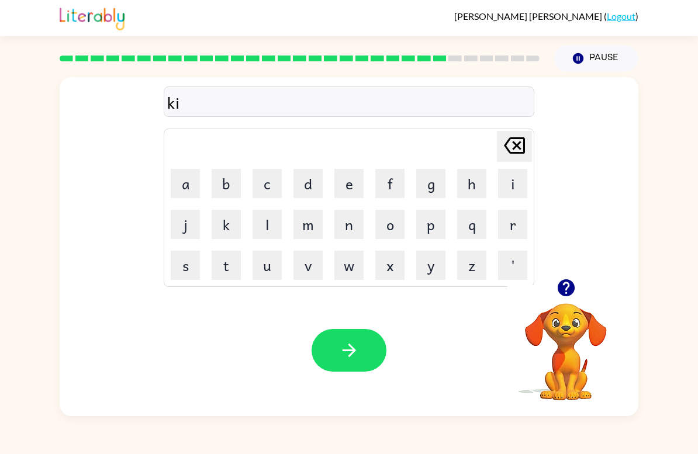
click at [224, 278] on button "t" at bounding box center [226, 265] width 29 height 29
click at [359, 181] on button "e" at bounding box center [348, 183] width 29 height 29
click at [351, 222] on button "n" at bounding box center [348, 224] width 29 height 29
click at [556, 286] on icon "button" at bounding box center [566, 288] width 20 height 20
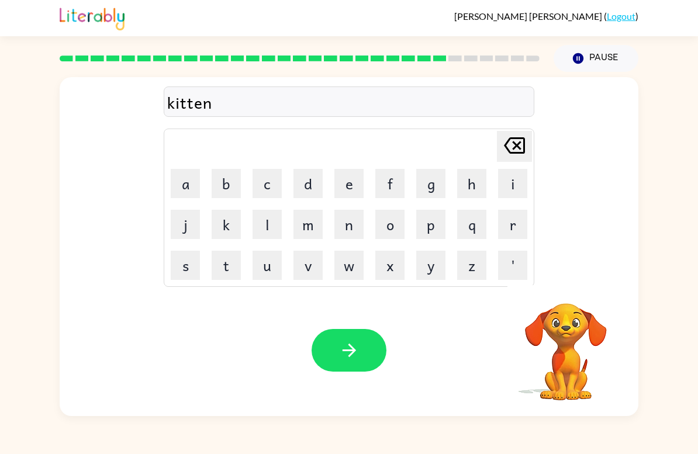
click at [366, 355] on button "button" at bounding box center [349, 350] width 75 height 43
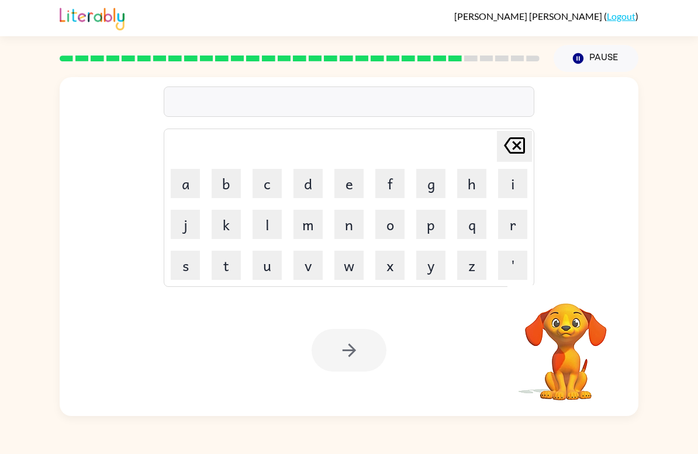
click at [330, 175] on td "e" at bounding box center [349, 184] width 40 height 40
click at [363, 185] on button "e" at bounding box center [348, 183] width 29 height 29
click at [499, 135] on button "Delete Delete last character input" at bounding box center [514, 146] width 35 height 31
click at [303, 174] on button "d" at bounding box center [308, 183] width 29 height 29
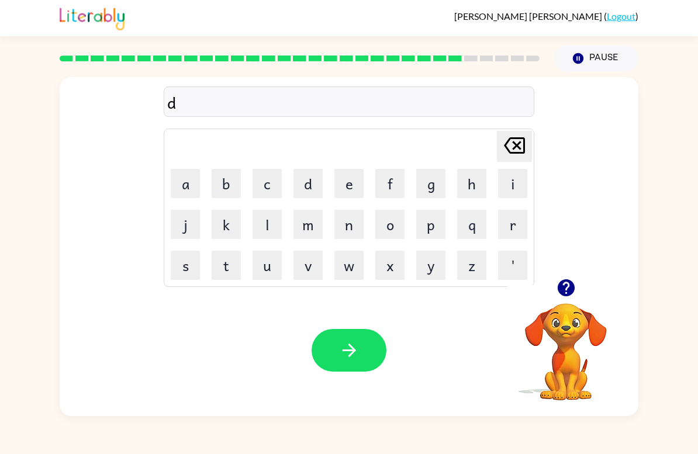
click at [350, 189] on button "e" at bounding box center [348, 183] width 29 height 29
click at [434, 225] on button "p" at bounding box center [430, 224] width 29 height 29
click at [184, 175] on button "a" at bounding box center [185, 183] width 29 height 29
click at [510, 220] on button "r" at bounding box center [512, 224] width 29 height 29
click at [226, 270] on button "t" at bounding box center [226, 265] width 29 height 29
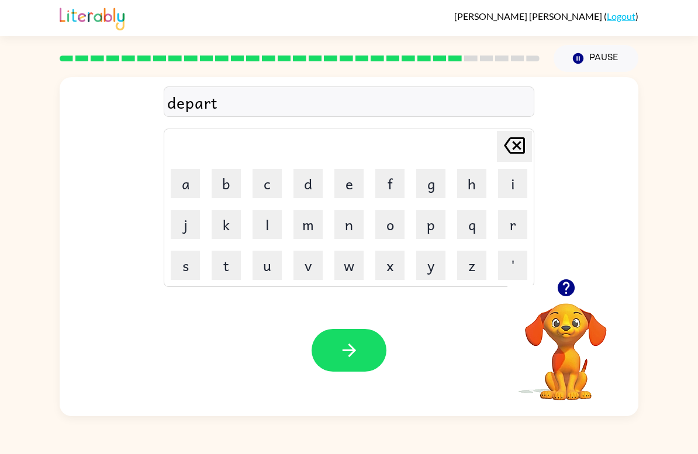
click at [343, 215] on button "n" at bounding box center [348, 224] width 29 height 29
click at [227, 258] on button "t" at bounding box center [226, 265] width 29 height 29
click at [365, 360] on button "button" at bounding box center [349, 350] width 75 height 43
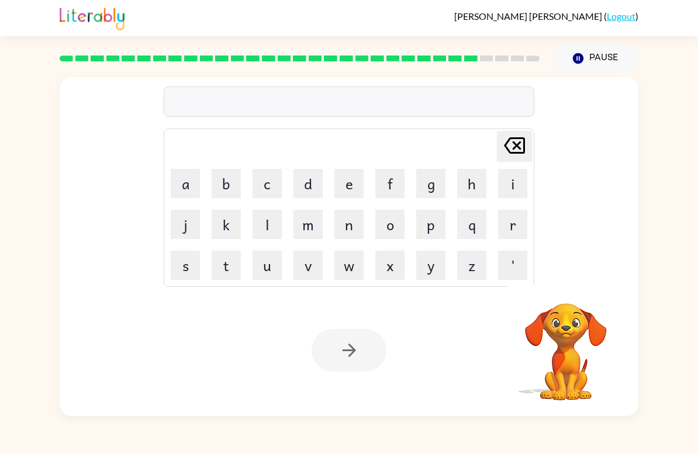
click at [184, 263] on button "s" at bounding box center [185, 265] width 29 height 29
click at [272, 234] on button "l" at bounding box center [267, 224] width 29 height 29
click at [526, 179] on button "i" at bounding box center [512, 183] width 29 height 29
click at [433, 181] on button "g" at bounding box center [430, 183] width 29 height 29
click at [471, 179] on button "h" at bounding box center [471, 183] width 29 height 29
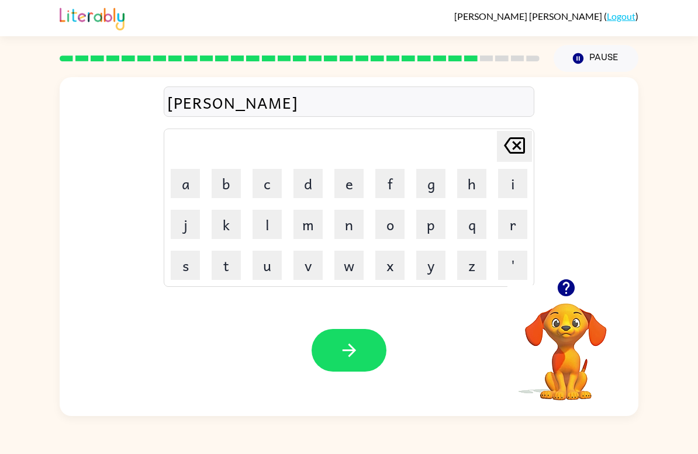
click at [235, 267] on button "t" at bounding box center [226, 265] width 29 height 29
click at [344, 364] on button "button" at bounding box center [349, 350] width 75 height 43
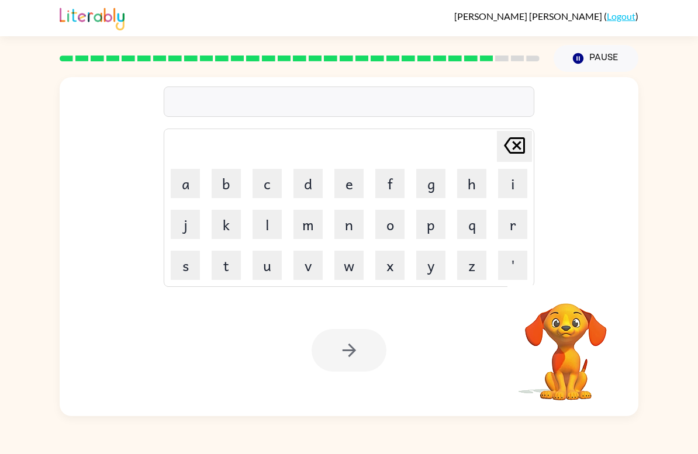
click at [338, 230] on button "n" at bounding box center [348, 224] width 29 height 29
click at [508, 141] on icon at bounding box center [514, 145] width 21 height 16
click at [266, 261] on button "u" at bounding box center [267, 265] width 29 height 29
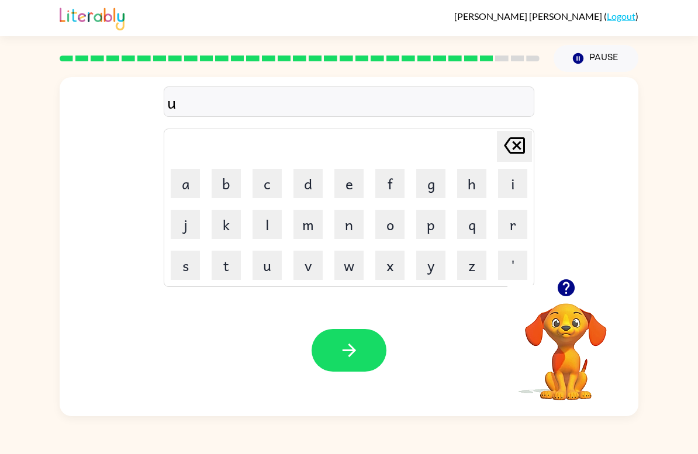
click at [352, 215] on button "n" at bounding box center [348, 224] width 29 height 29
click at [517, 183] on button "i" at bounding box center [512, 183] width 29 height 29
click at [308, 267] on button "v" at bounding box center [308, 265] width 29 height 29
click at [362, 191] on button "e" at bounding box center [348, 183] width 29 height 29
click at [516, 233] on button "r" at bounding box center [512, 224] width 29 height 29
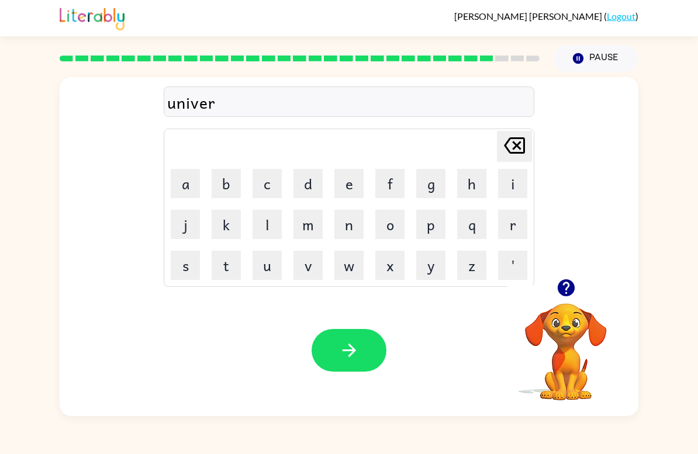
click at [179, 257] on button "s" at bounding box center [185, 265] width 29 height 29
click at [179, 177] on button "a" at bounding box center [185, 183] width 29 height 29
click at [261, 196] on button "c" at bounding box center [267, 183] width 29 height 29
click at [532, 171] on td "i" at bounding box center [513, 184] width 40 height 40
click at [517, 144] on icon "Delete Delete last character input" at bounding box center [514, 146] width 28 height 28
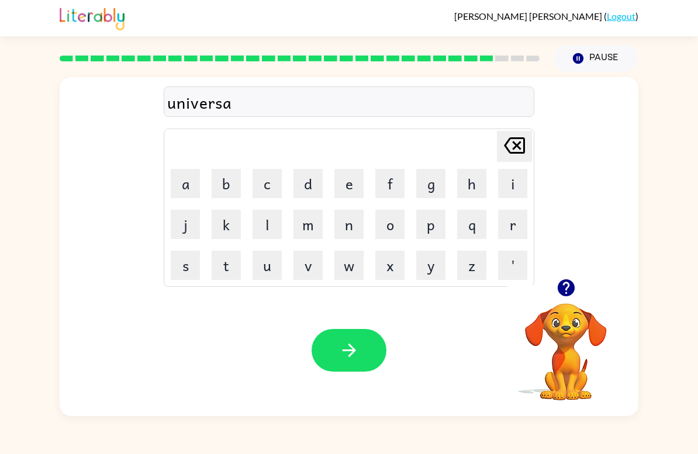
click at [275, 234] on button "l" at bounding box center [267, 224] width 29 height 29
click at [342, 343] on icon "button" at bounding box center [349, 350] width 20 height 20
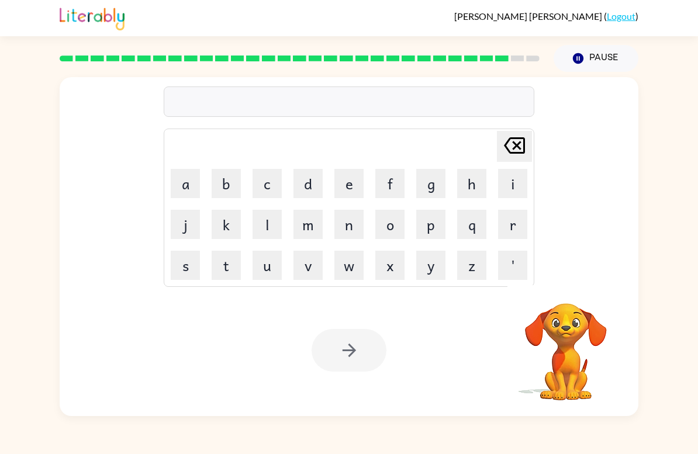
click at [195, 261] on button "s" at bounding box center [185, 265] width 29 height 29
click at [516, 181] on button "i" at bounding box center [512, 183] width 29 height 29
click at [582, 375] on video "Your browser must support playing .mp4 files to use Literably. Please try using…" at bounding box center [565, 343] width 117 height 117
click at [268, 234] on button "l" at bounding box center [267, 224] width 29 height 29
click at [301, 263] on button "v" at bounding box center [308, 265] width 29 height 29
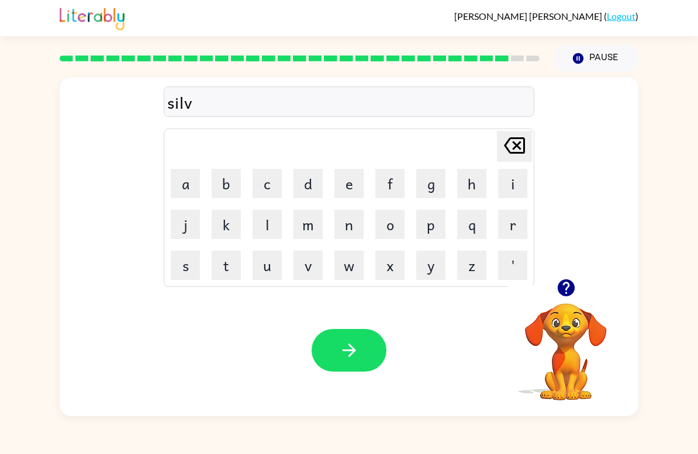
click at [354, 179] on button "e" at bounding box center [348, 183] width 29 height 29
click at [509, 223] on button "r" at bounding box center [512, 224] width 29 height 29
click at [522, 148] on icon "Delete Delete last character input" at bounding box center [514, 146] width 28 height 28
click at [357, 188] on button "e" at bounding box center [348, 183] width 29 height 29
click at [525, 145] on icon at bounding box center [514, 145] width 21 height 16
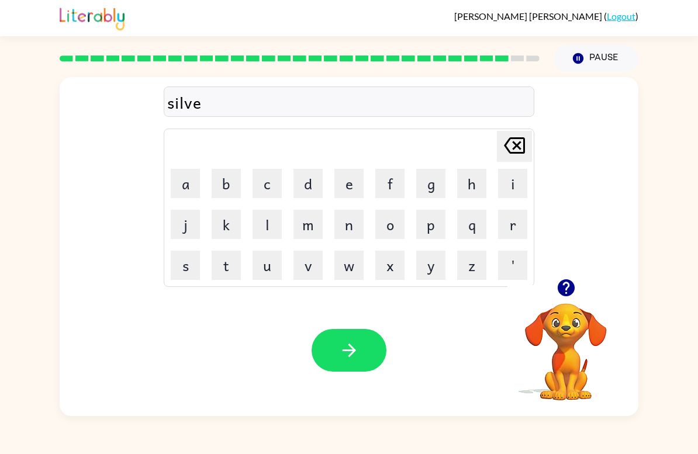
click at [525, 145] on icon at bounding box center [514, 145] width 21 height 16
click at [343, 265] on button "w" at bounding box center [348, 265] width 29 height 29
click at [528, 150] on icon "Delete Delete last character input" at bounding box center [514, 146] width 28 height 28
click at [527, 150] on icon "Delete Delete last character input" at bounding box center [514, 146] width 28 height 28
click at [308, 270] on button "v" at bounding box center [308, 265] width 29 height 29
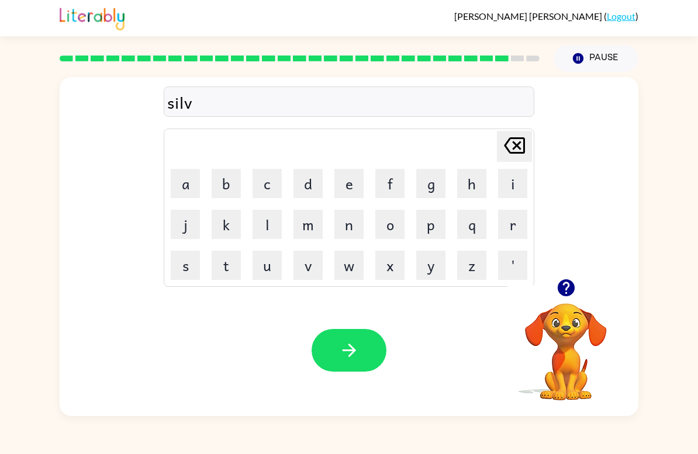
click at [357, 170] on button "e" at bounding box center [348, 183] width 29 height 29
click at [516, 223] on button "r" at bounding box center [512, 224] width 29 height 29
click at [348, 288] on div "Your browser must support playing .mp4 files to use Literably. Please try using…" at bounding box center [349, 351] width 579 height 132
click at [336, 270] on button "w" at bounding box center [348, 265] width 29 height 29
click at [184, 176] on button "a" at bounding box center [185, 183] width 29 height 29
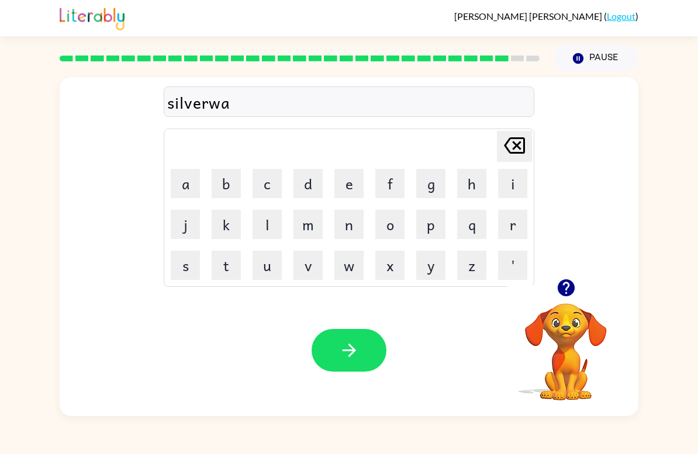
click at [520, 224] on button "r" at bounding box center [512, 224] width 29 height 29
click at [362, 192] on button "e" at bounding box center [348, 183] width 29 height 29
click at [529, 141] on button "Delete Delete last character input" at bounding box center [514, 146] width 35 height 31
click at [528, 141] on icon "Delete Delete last character input" at bounding box center [514, 146] width 28 height 28
click at [516, 144] on icon "Delete Delete last character input" at bounding box center [514, 146] width 28 height 28
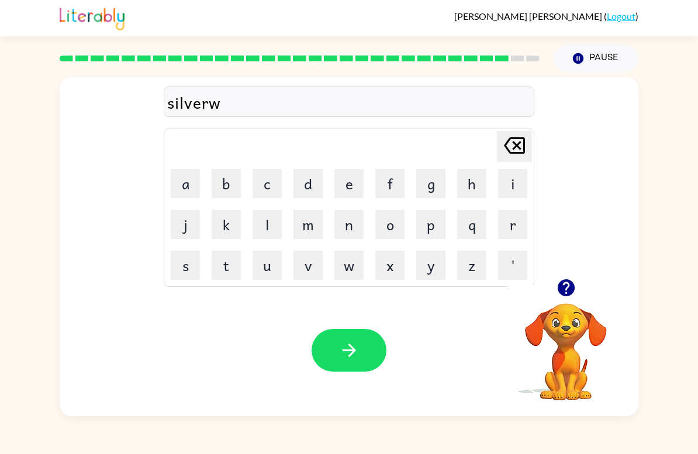
click at [358, 179] on button "e" at bounding box center [348, 183] width 29 height 29
click at [182, 180] on button "a" at bounding box center [185, 183] width 29 height 29
click at [495, 223] on td "r" at bounding box center [513, 225] width 40 height 40
click at [510, 225] on button "r" at bounding box center [512, 224] width 29 height 29
click at [360, 348] on button "button" at bounding box center [349, 350] width 75 height 43
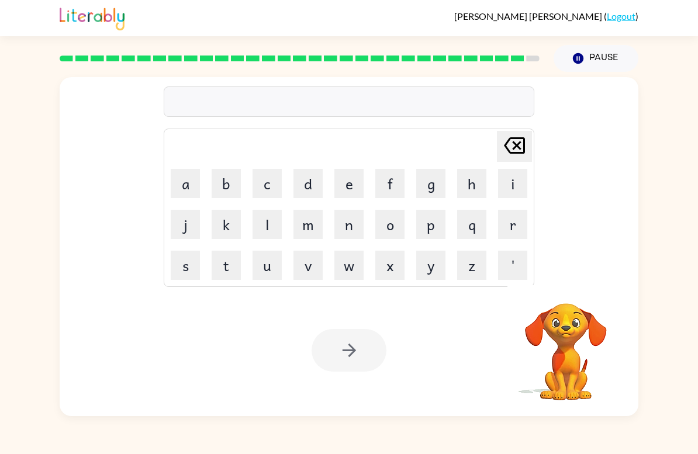
click at [340, 184] on button "e" at bounding box center [348, 183] width 29 height 29
click at [354, 238] on button "n" at bounding box center [348, 224] width 29 height 29
click at [264, 184] on button "c" at bounding box center [267, 183] width 29 height 29
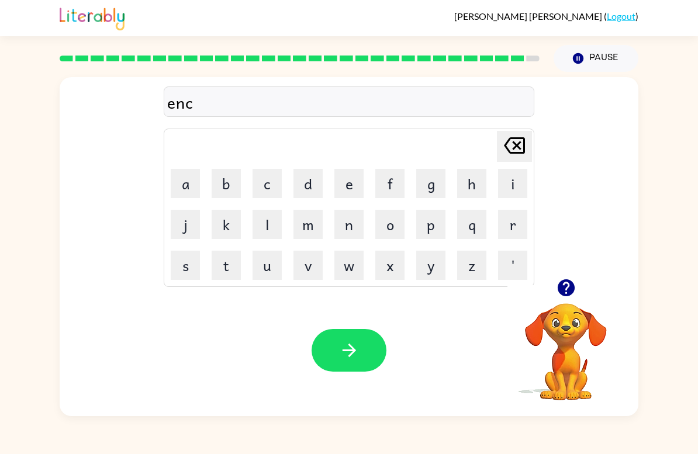
click at [392, 219] on button "o" at bounding box center [389, 224] width 29 height 29
click at [261, 268] on button "u" at bounding box center [267, 265] width 29 height 29
click at [347, 217] on button "n" at bounding box center [348, 224] width 29 height 29
click at [231, 267] on button "t" at bounding box center [226, 265] width 29 height 29
click at [348, 178] on button "e" at bounding box center [348, 183] width 29 height 29
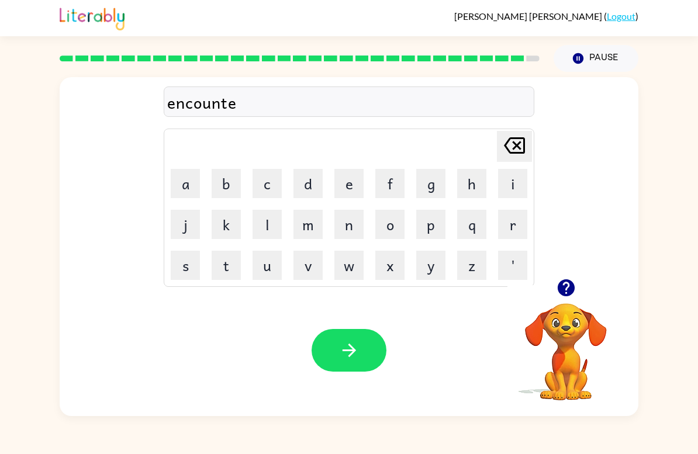
click at [515, 226] on button "r" at bounding box center [512, 224] width 29 height 29
click at [362, 355] on button "button" at bounding box center [349, 350] width 75 height 43
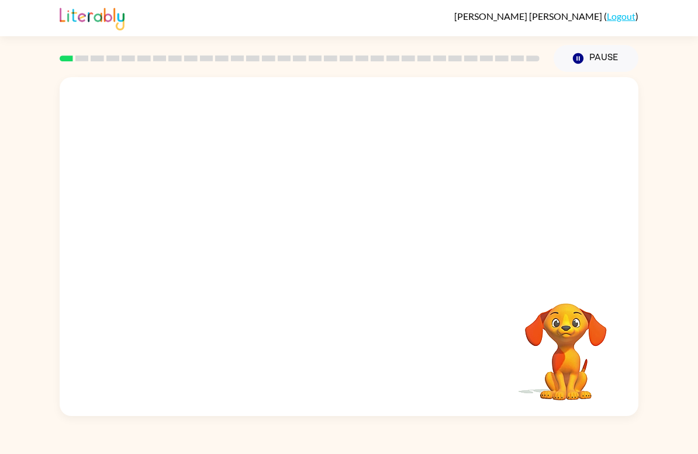
click at [496, 225] on video "Your browser must support playing .mp4 files to use Literably. Please try using…" at bounding box center [349, 178] width 579 height 202
click at [129, 285] on div "Your browser must support playing .mp4 files to use Literably. Please try using…" at bounding box center [349, 246] width 579 height 339
click at [347, 274] on button "button" at bounding box center [349, 253] width 75 height 43
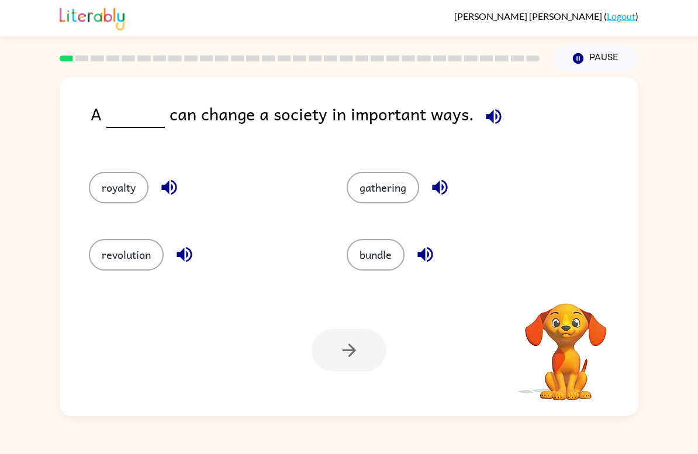
click at [112, 251] on button "revolution" at bounding box center [126, 255] width 75 height 32
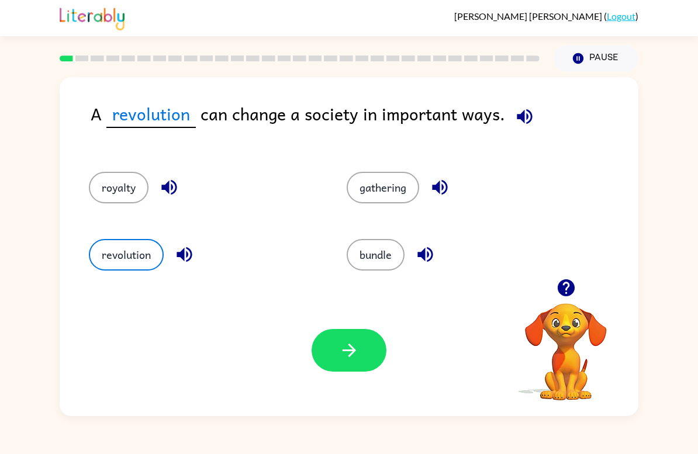
click at [60, 241] on div "A revolution can change a society in important ways. royalty gathering revoluti…" at bounding box center [349, 246] width 579 height 339
click at [353, 366] on button "button" at bounding box center [349, 350] width 75 height 43
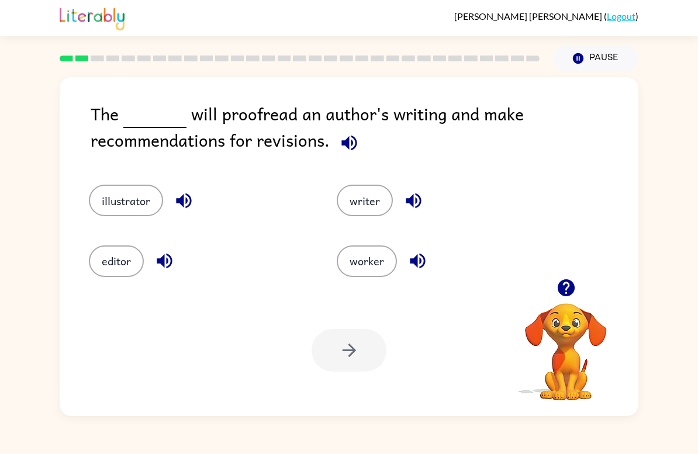
click at [350, 213] on button "writer" at bounding box center [365, 201] width 56 height 32
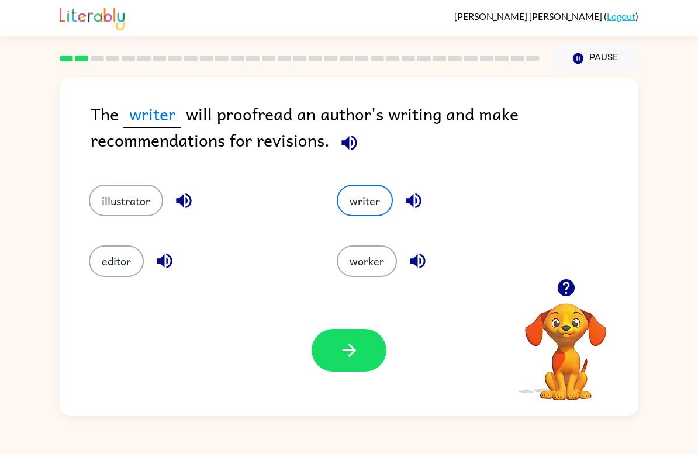
click at [331, 367] on button "button" at bounding box center [349, 350] width 75 height 43
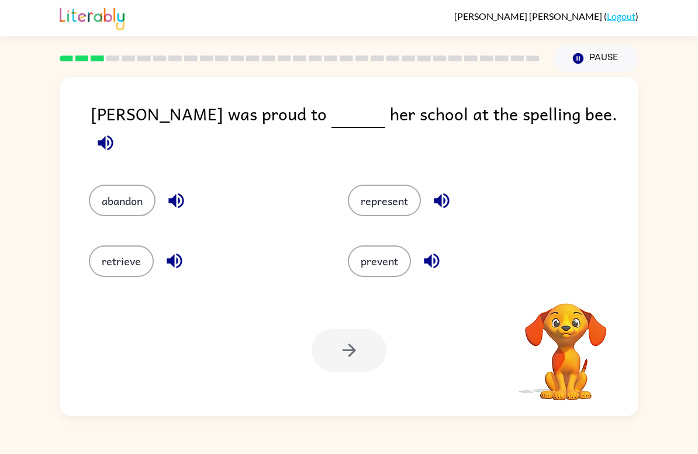
click at [379, 185] on button "represent" at bounding box center [384, 201] width 73 height 32
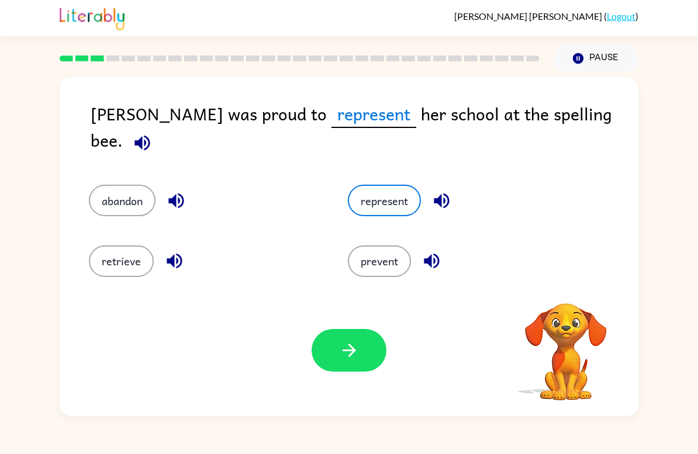
click at [327, 350] on button "button" at bounding box center [349, 350] width 75 height 43
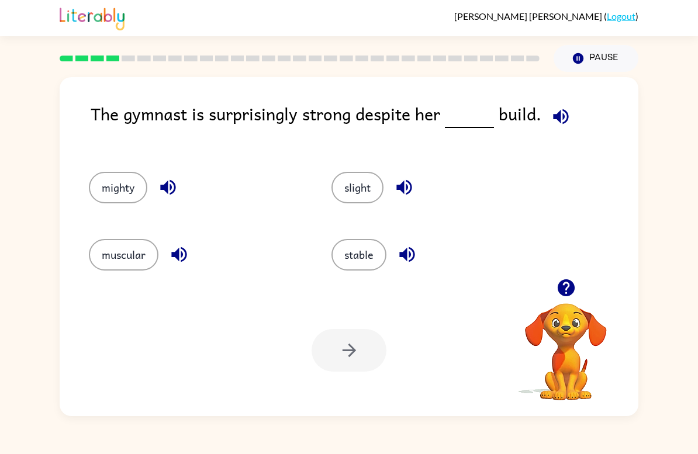
click at [128, 179] on button "mighty" at bounding box center [118, 188] width 58 height 32
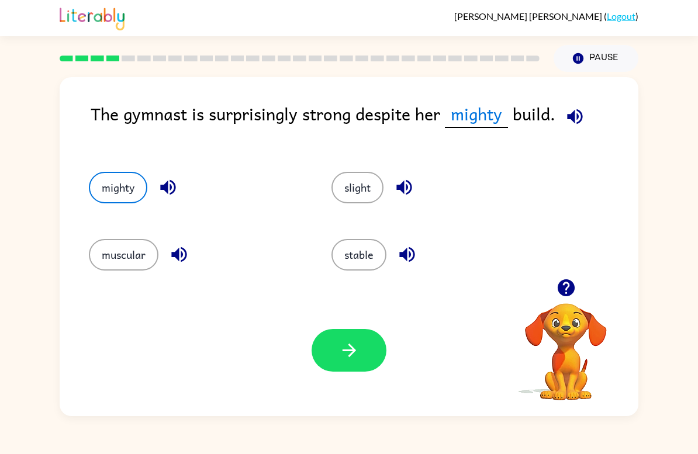
click at [350, 191] on button "slight" at bounding box center [358, 188] width 52 height 32
click at [109, 188] on button "mighty" at bounding box center [118, 188] width 58 height 32
click at [379, 164] on div "slight" at bounding box center [430, 183] width 243 height 67
click at [348, 197] on button "slight" at bounding box center [358, 188] width 52 height 32
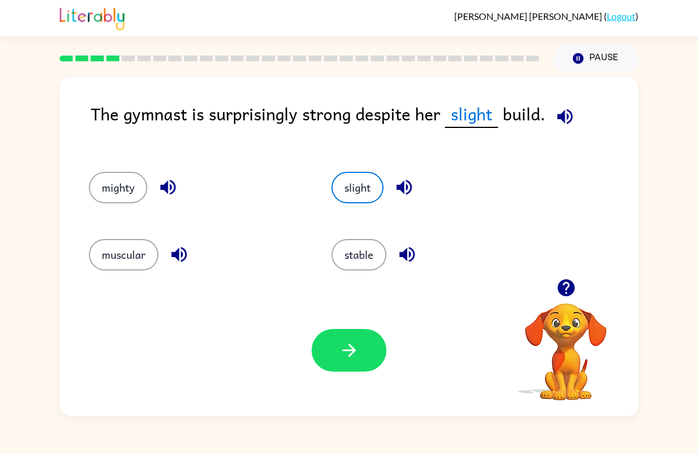
click at [357, 188] on button "slight" at bounding box center [358, 188] width 52 height 32
click at [362, 365] on button "button" at bounding box center [349, 350] width 75 height 43
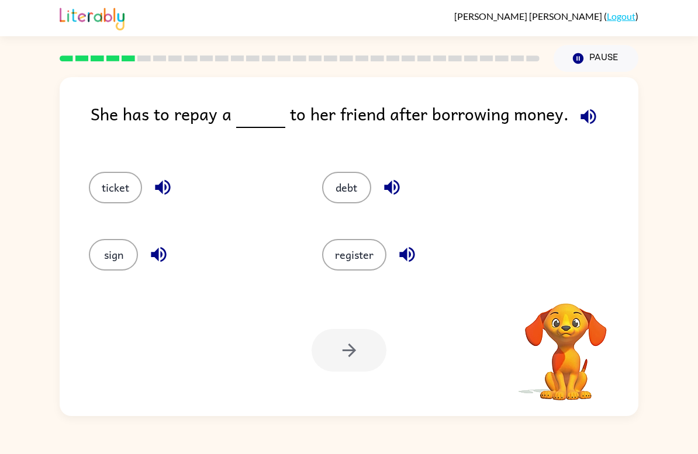
click at [107, 182] on button "ticket" at bounding box center [115, 188] width 53 height 32
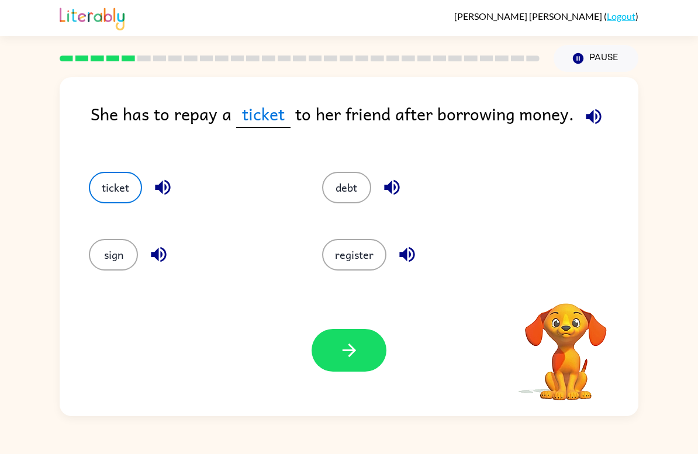
click at [355, 198] on button "debt" at bounding box center [346, 188] width 49 height 32
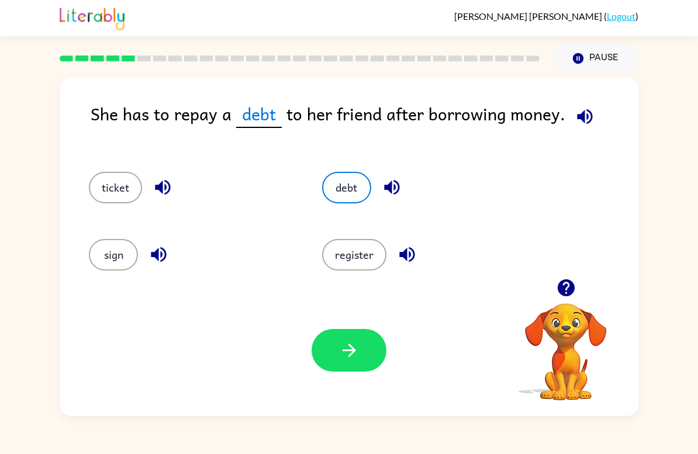
click at [350, 360] on icon "button" at bounding box center [349, 350] width 20 height 20
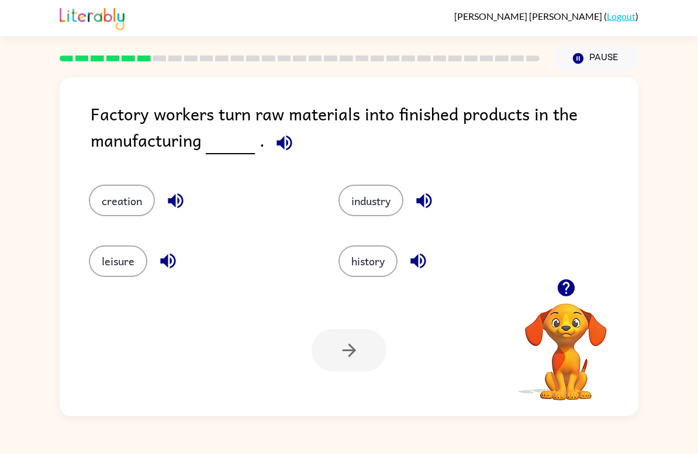
click at [379, 186] on button "industry" at bounding box center [371, 201] width 65 height 32
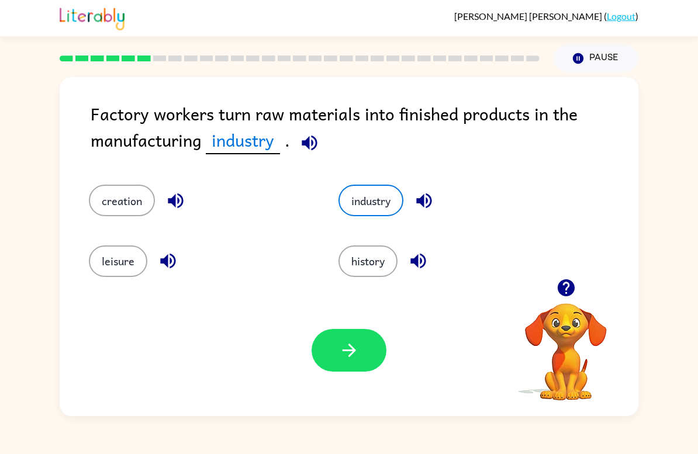
click at [351, 352] on icon "button" at bounding box center [349, 350] width 20 height 20
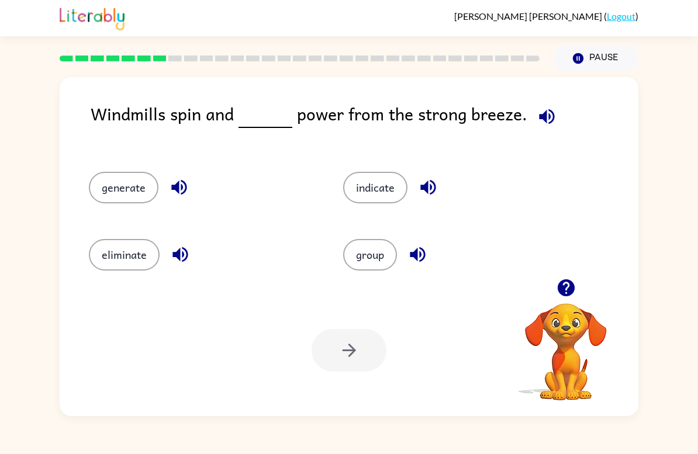
click at [130, 196] on button "generate" at bounding box center [124, 188] width 70 height 32
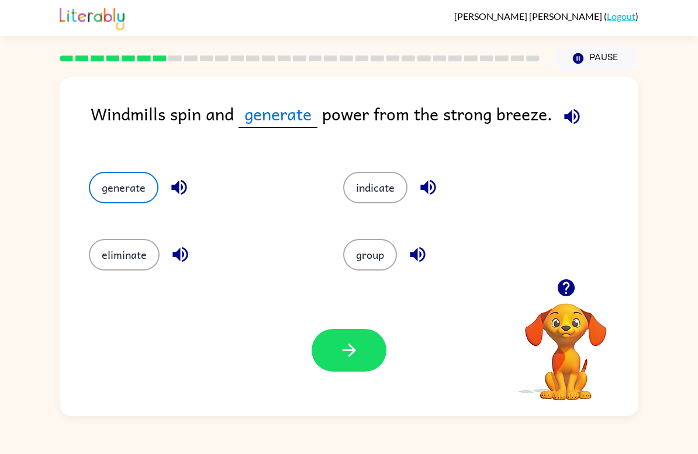
click at [364, 367] on button "button" at bounding box center [349, 350] width 75 height 43
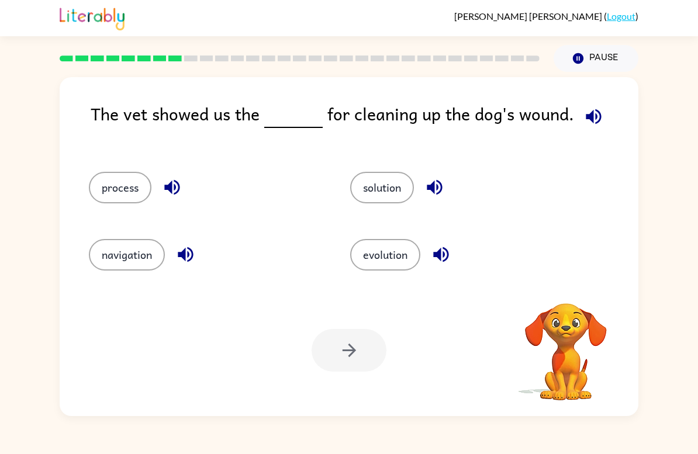
click at [125, 189] on button "process" at bounding box center [120, 188] width 63 height 32
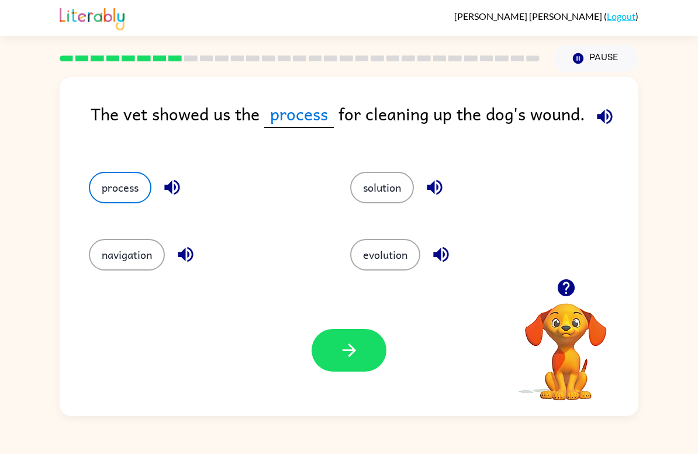
click at [358, 371] on button "button" at bounding box center [349, 350] width 75 height 43
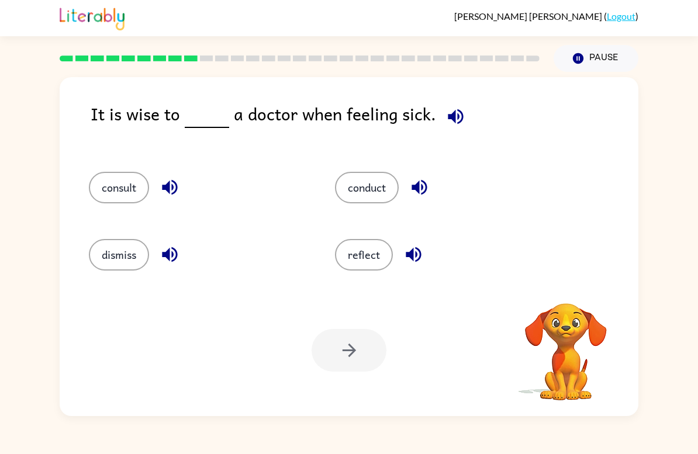
click at [116, 187] on button "consult" at bounding box center [119, 188] width 60 height 32
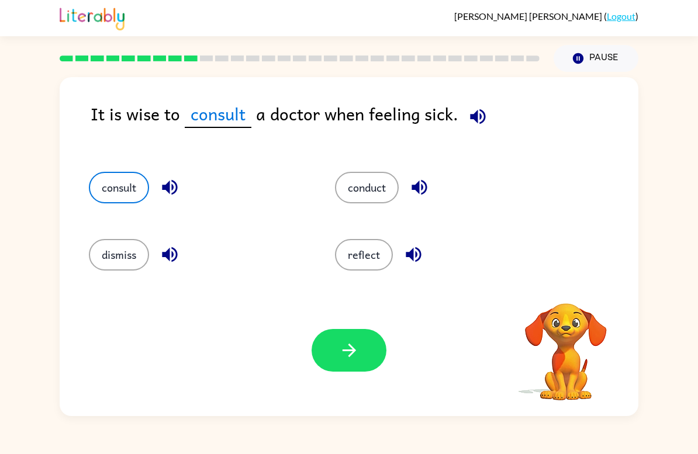
click at [353, 369] on button "button" at bounding box center [349, 350] width 75 height 43
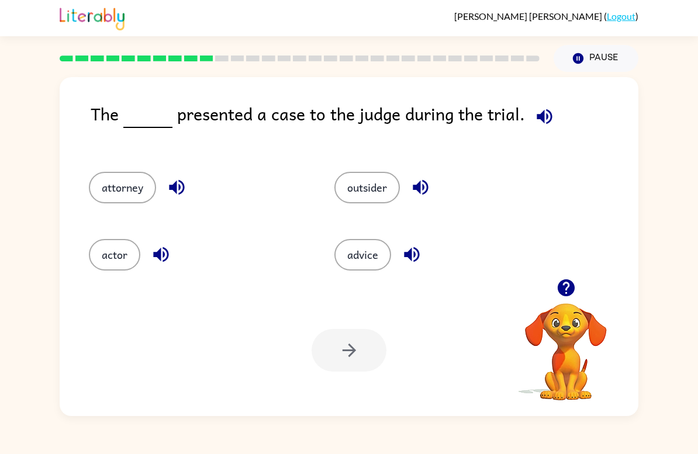
click at [387, 177] on button "outsider" at bounding box center [366, 188] width 65 height 32
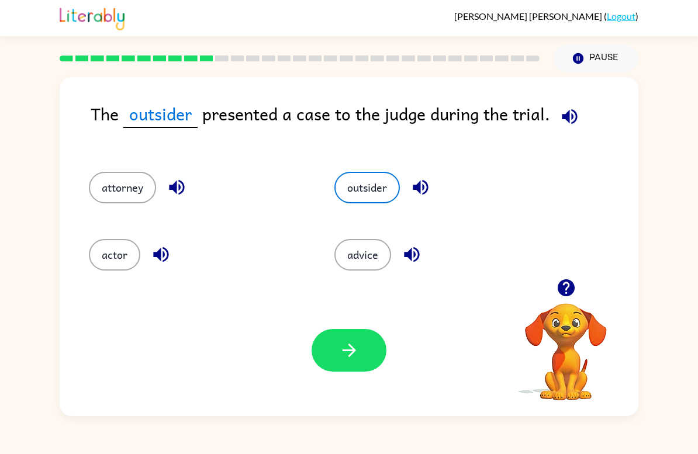
click at [113, 194] on button "attorney" at bounding box center [122, 188] width 67 height 32
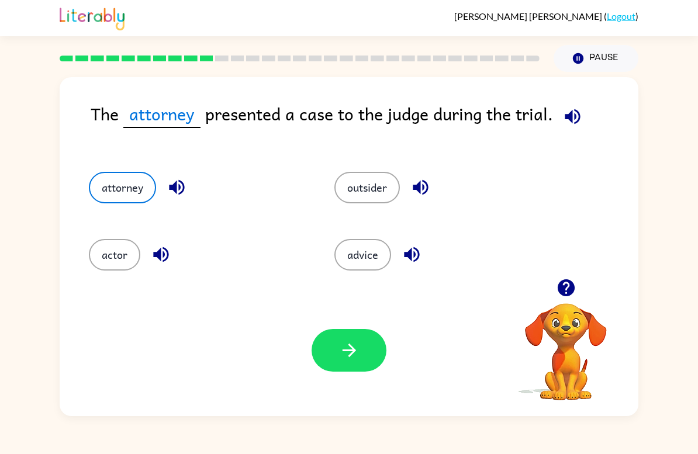
click at [368, 369] on button "button" at bounding box center [349, 350] width 75 height 43
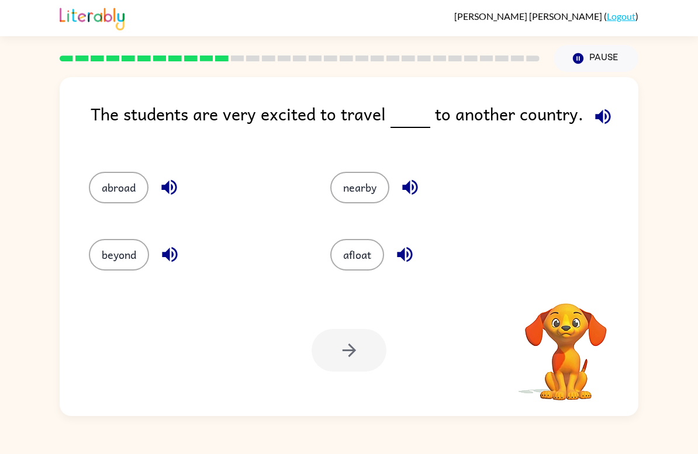
click at [113, 183] on button "abroad" at bounding box center [119, 188] width 60 height 32
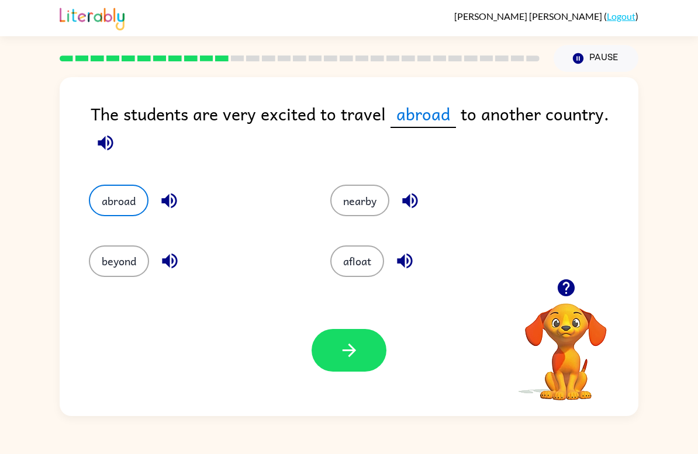
click at [353, 364] on button "button" at bounding box center [349, 350] width 75 height 43
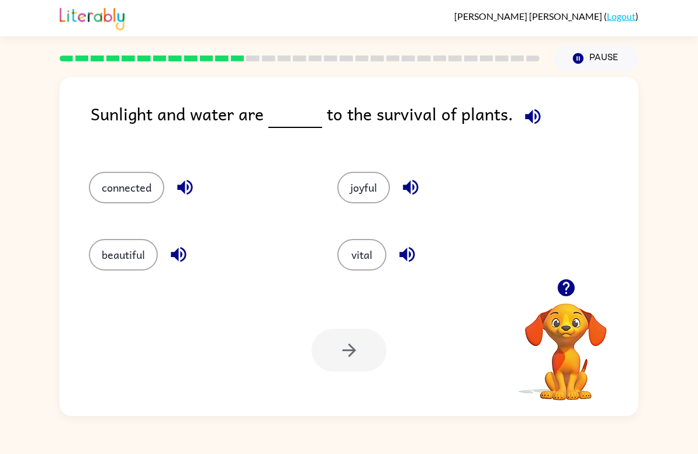
click at [355, 250] on button "vital" at bounding box center [361, 255] width 49 height 32
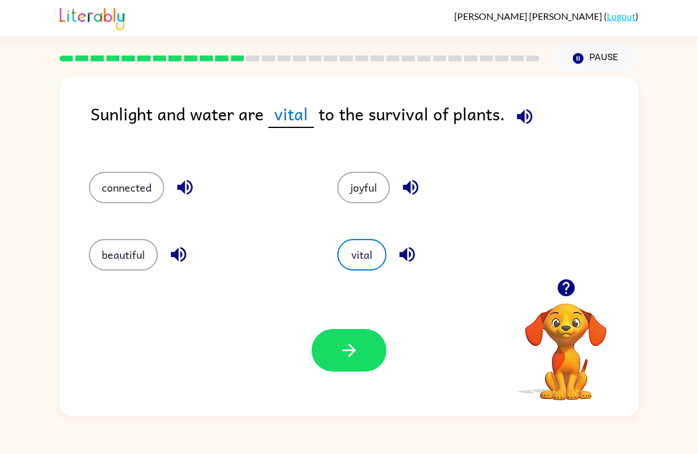
click at [129, 191] on button "connected" at bounding box center [126, 188] width 75 height 32
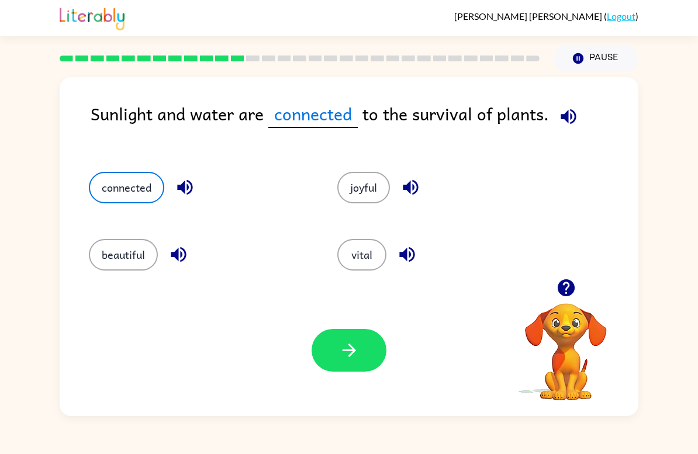
click at [357, 354] on icon "button" at bounding box center [349, 350] width 20 height 20
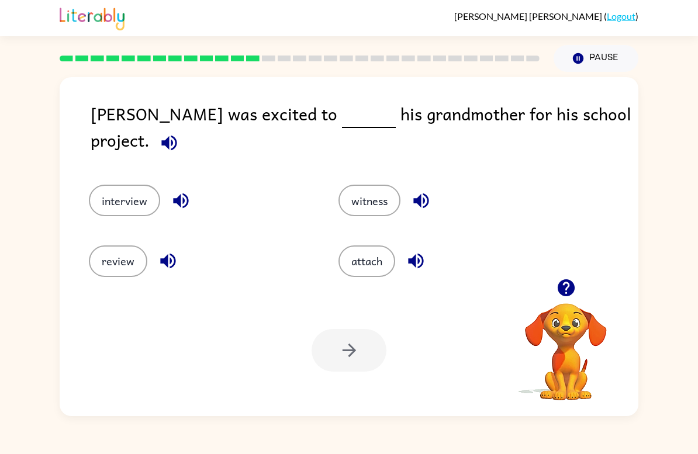
click at [116, 267] on button "review" at bounding box center [118, 262] width 58 height 32
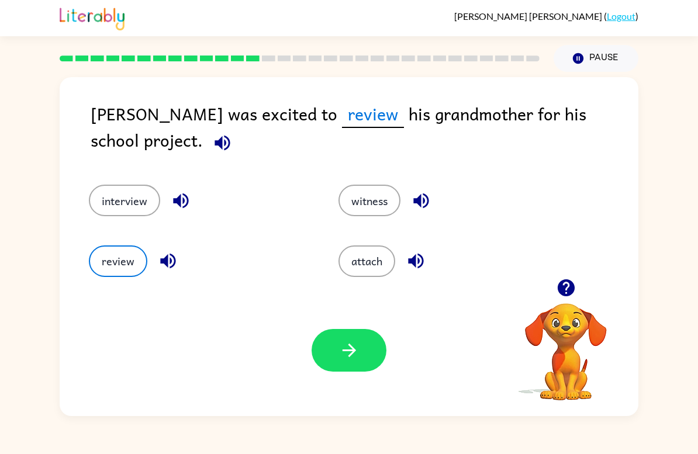
click at [112, 179] on div "interview" at bounding box center [192, 193] width 250 height 60
click at [142, 206] on button "interview" at bounding box center [124, 201] width 71 height 32
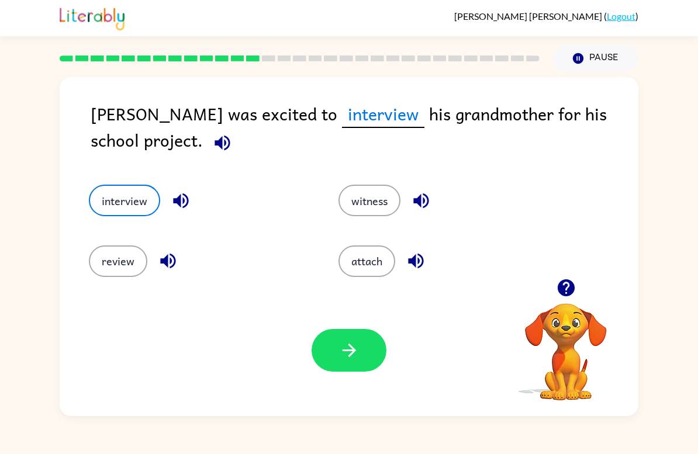
click at [363, 358] on button "button" at bounding box center [349, 350] width 75 height 43
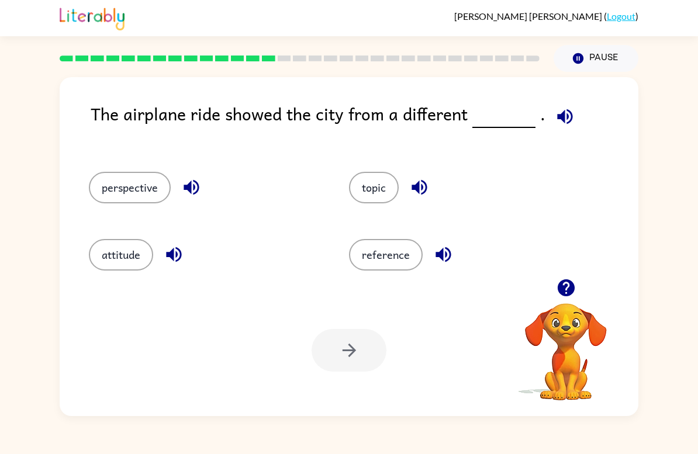
click at [124, 195] on button "perspective" at bounding box center [130, 188] width 82 height 32
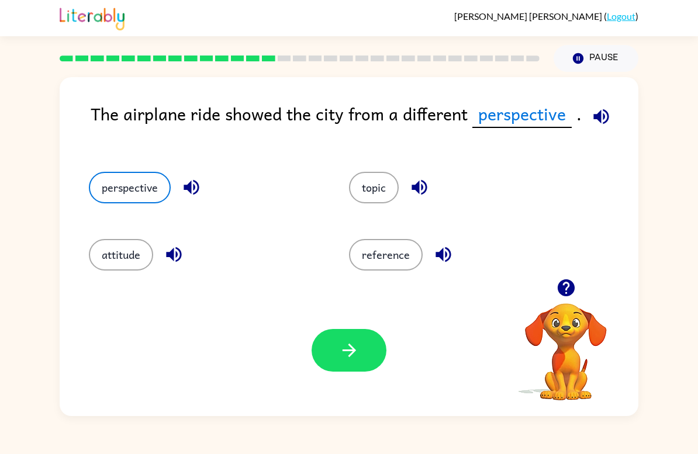
click at [368, 350] on button "button" at bounding box center [349, 350] width 75 height 43
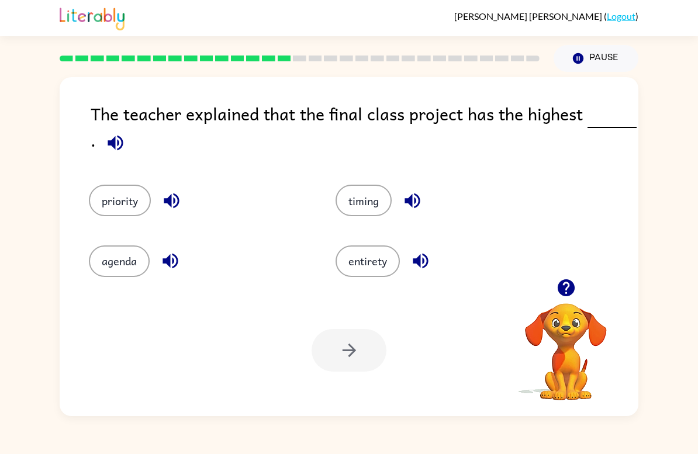
click at [119, 203] on button "priority" at bounding box center [120, 201] width 62 height 32
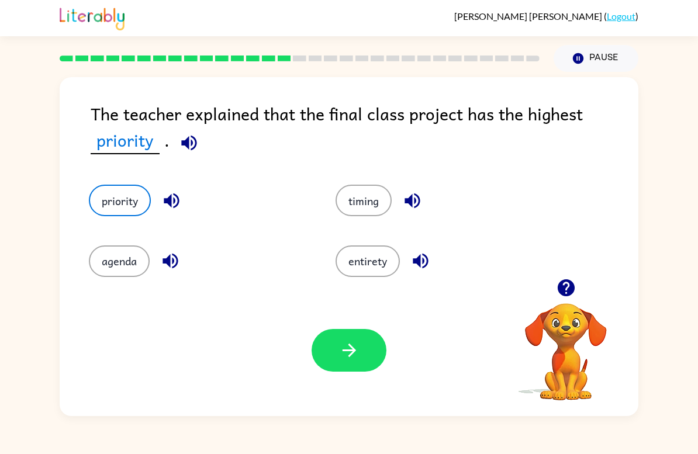
click at [357, 367] on button "button" at bounding box center [349, 350] width 75 height 43
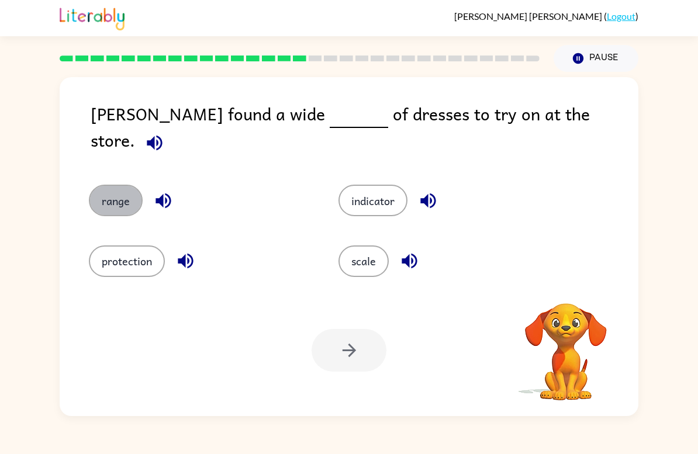
click at [111, 185] on button "range" at bounding box center [116, 201] width 54 height 32
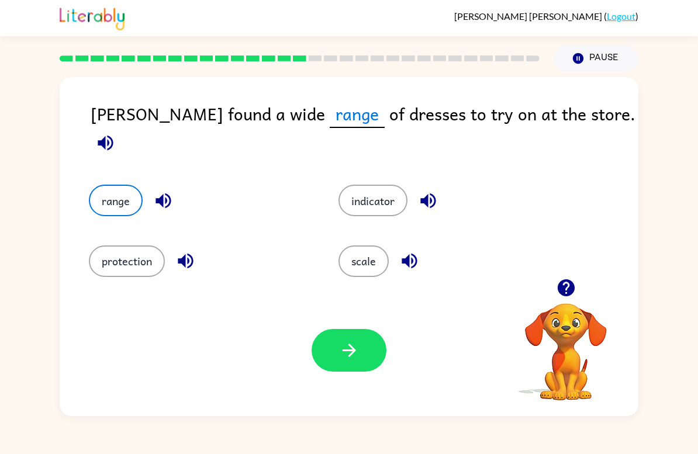
click at [358, 357] on icon "button" at bounding box center [349, 350] width 20 height 20
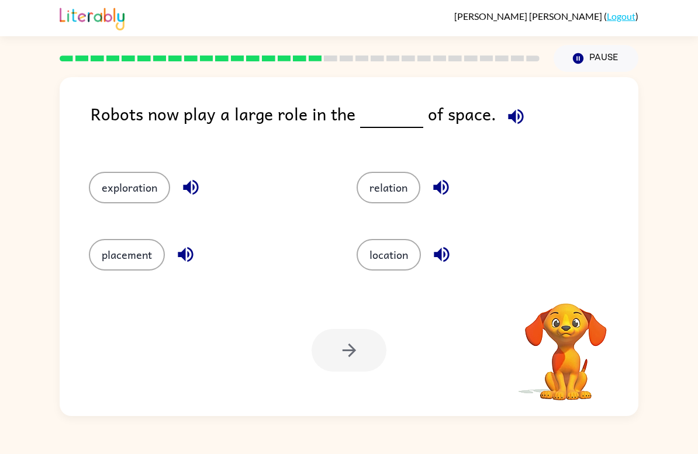
click at [118, 172] on button "exploration" at bounding box center [129, 188] width 81 height 32
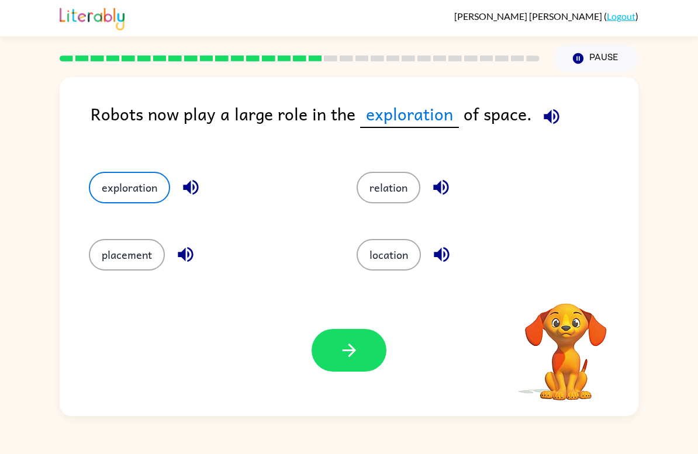
click at [690, 50] on div "[PERSON_NAME] ( Logout ) Pause Pause Robots now play a large role in the explor…" at bounding box center [349, 227] width 698 height 454
click at [360, 353] on button "button" at bounding box center [349, 350] width 75 height 43
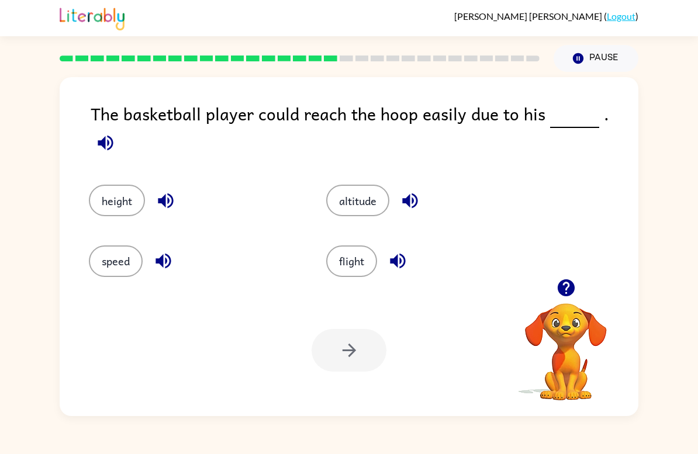
click at [111, 191] on button "height" at bounding box center [117, 201] width 56 height 32
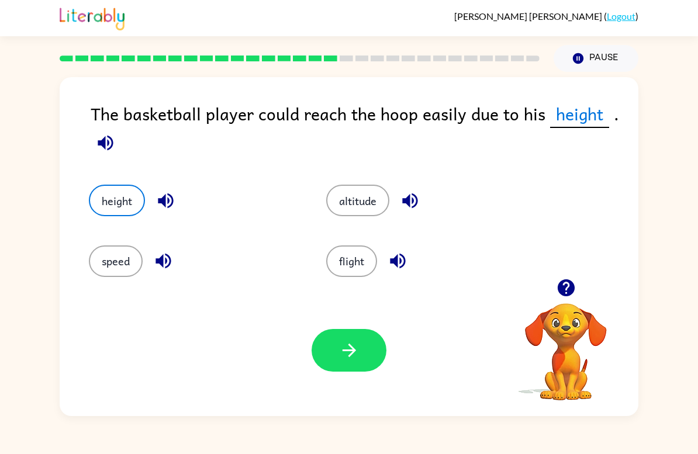
click at [362, 371] on button "button" at bounding box center [349, 350] width 75 height 43
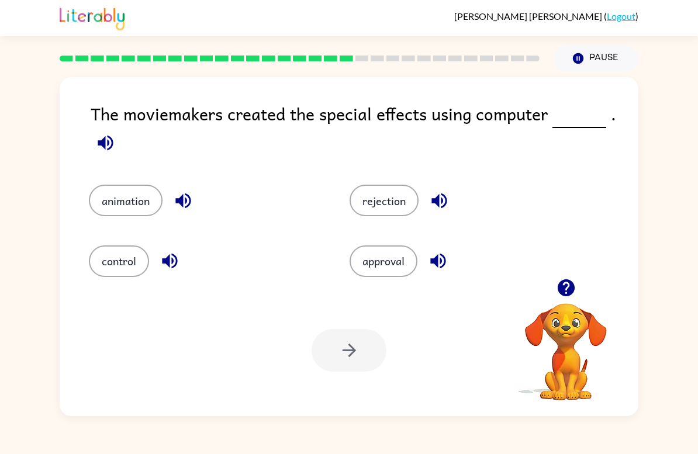
click at [105, 193] on button "animation" at bounding box center [126, 201] width 74 height 32
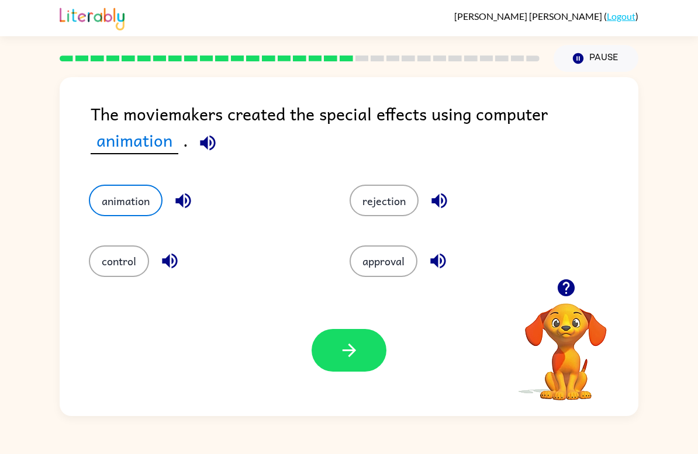
click at [362, 361] on button "button" at bounding box center [349, 350] width 75 height 43
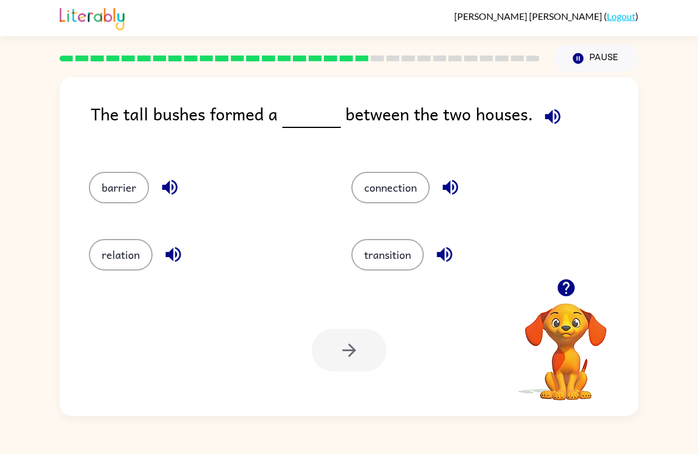
click at [126, 201] on button "barrier" at bounding box center [119, 188] width 60 height 32
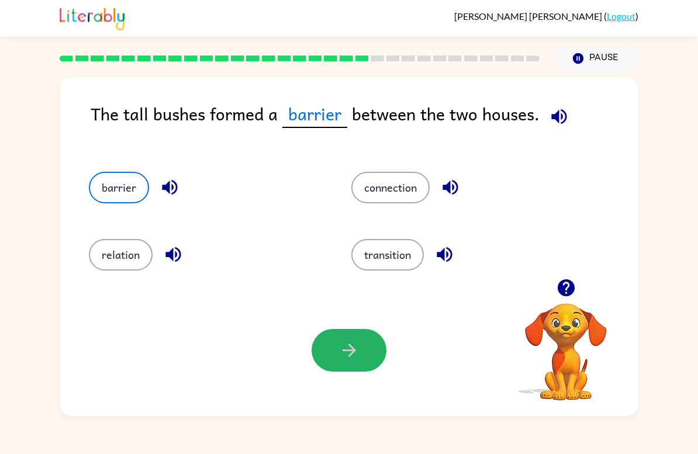
click at [352, 368] on button "button" at bounding box center [349, 350] width 75 height 43
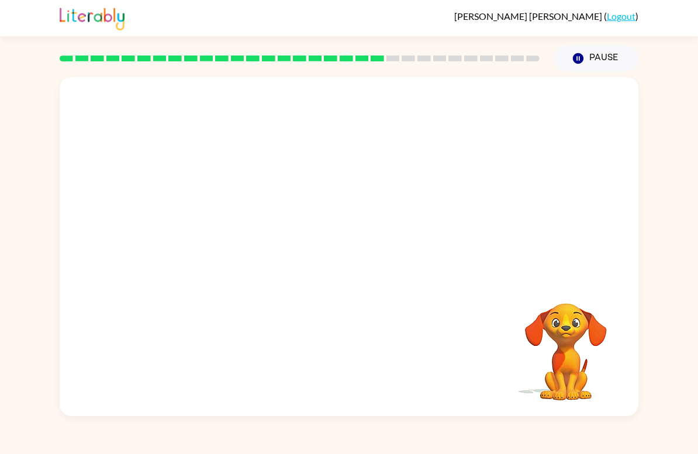
click at [254, 249] on video "Your browser must support playing .mp4 files to use Literably. Please try using…" at bounding box center [349, 178] width 579 height 202
click at [253, 248] on video "Your browser must support playing .mp4 files to use Literably. Please try using…" at bounding box center [349, 178] width 579 height 202
click at [507, 177] on video "Your browser must support playing .mp4 files to use Literably. Please try using…" at bounding box center [349, 178] width 579 height 202
click at [506, 177] on video "Your browser must support playing .mp4 files to use Literably. Please try using…" at bounding box center [349, 178] width 579 height 202
click at [524, 202] on video "Your browser must support playing .mp4 files to use Literably. Please try using…" at bounding box center [349, 178] width 579 height 202
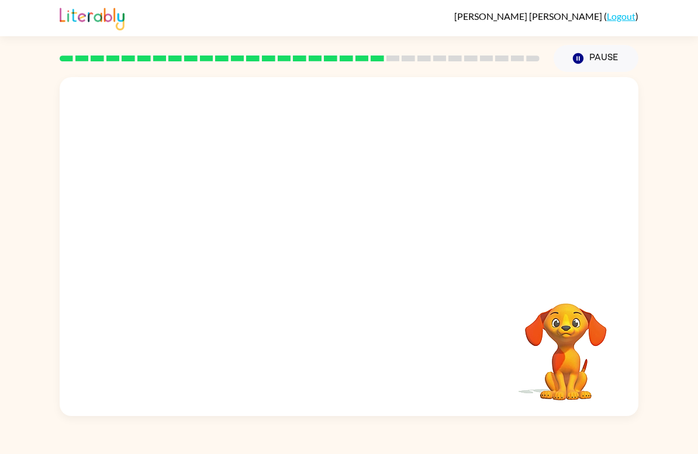
click at [529, 194] on video "Your browser must support playing .mp4 files to use Literably. Please try using…" at bounding box center [349, 178] width 579 height 202
click at [542, 186] on video "Your browser must support playing .mp4 files to use Literably. Please try using…" at bounding box center [349, 178] width 579 height 202
click at [514, 171] on video "Your browser must support playing .mp4 files to use Literably. Please try using…" at bounding box center [349, 178] width 579 height 202
click at [229, 236] on video "Your browser must support playing .mp4 files to use Literably. Please try using…" at bounding box center [349, 178] width 579 height 202
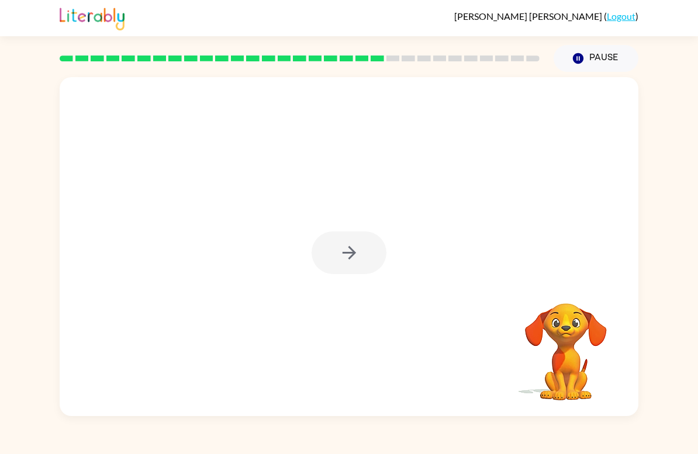
click at [225, 243] on div at bounding box center [349, 246] width 579 height 339
click at [225, 242] on div at bounding box center [349, 246] width 579 height 339
click at [274, 318] on div at bounding box center [349, 246] width 579 height 339
click at [331, 279] on div at bounding box center [349, 246] width 579 height 339
click at [350, 261] on div at bounding box center [349, 253] width 75 height 43
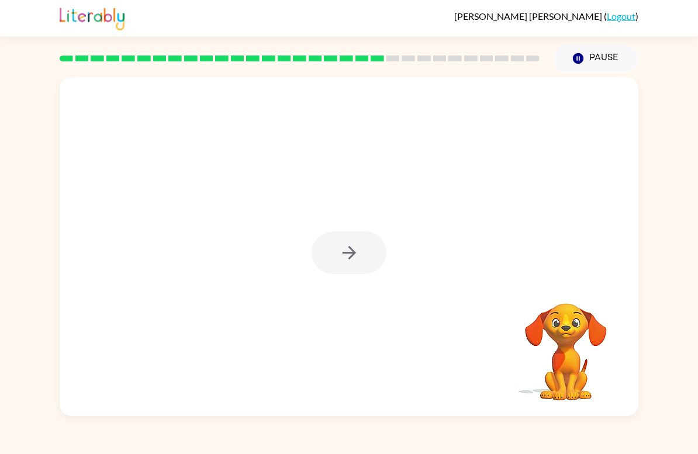
click at [350, 261] on div at bounding box center [349, 253] width 75 height 43
click at [350, 251] on icon "button" at bounding box center [349, 253] width 20 height 20
click at [350, 251] on div at bounding box center [349, 253] width 75 height 43
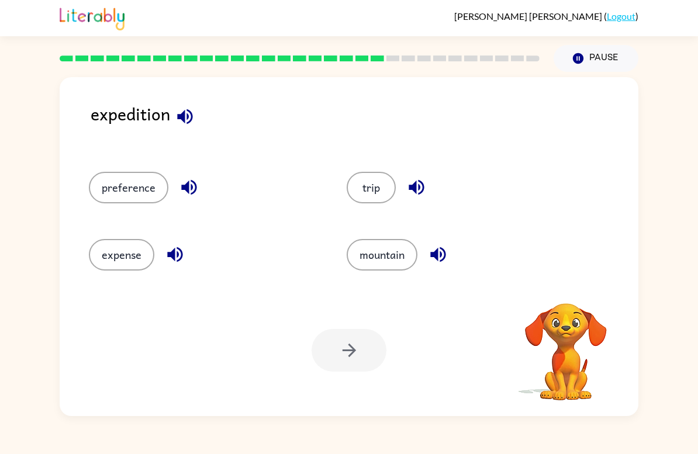
click at [357, 253] on button "mountain" at bounding box center [382, 255] width 71 height 32
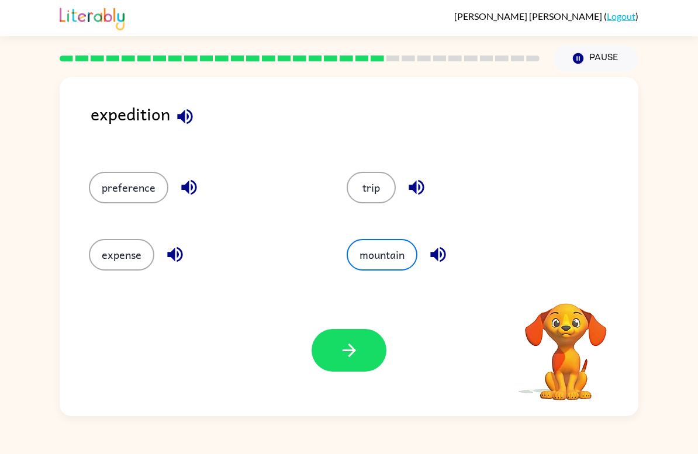
click at [377, 184] on button "trip" at bounding box center [371, 188] width 49 height 32
click at [361, 360] on button "button" at bounding box center [349, 350] width 75 height 43
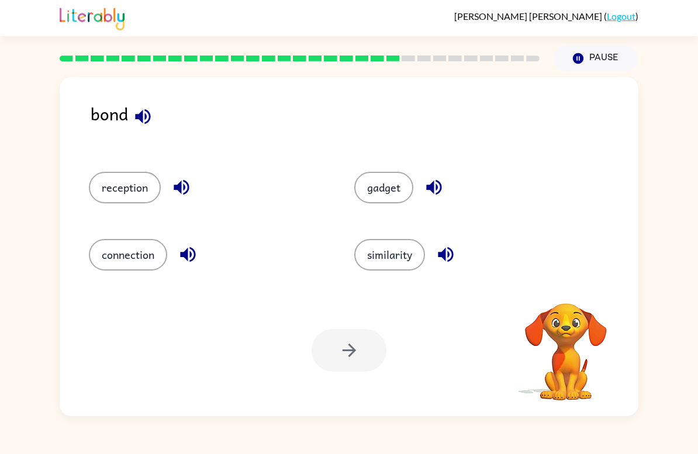
click at [113, 258] on button "connection" at bounding box center [128, 255] width 78 height 32
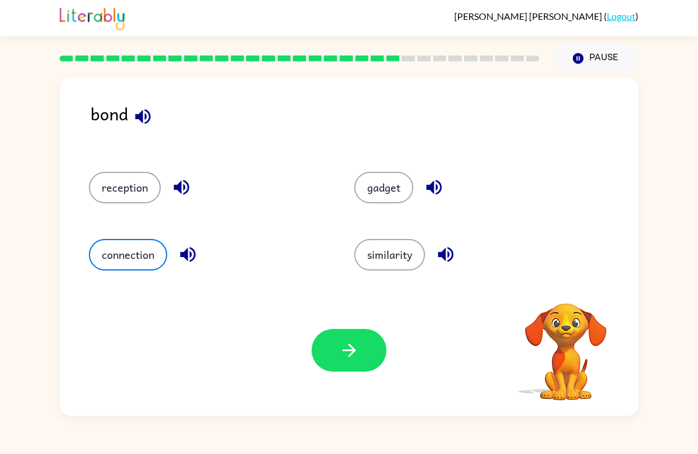
click at [361, 352] on button "button" at bounding box center [349, 350] width 75 height 43
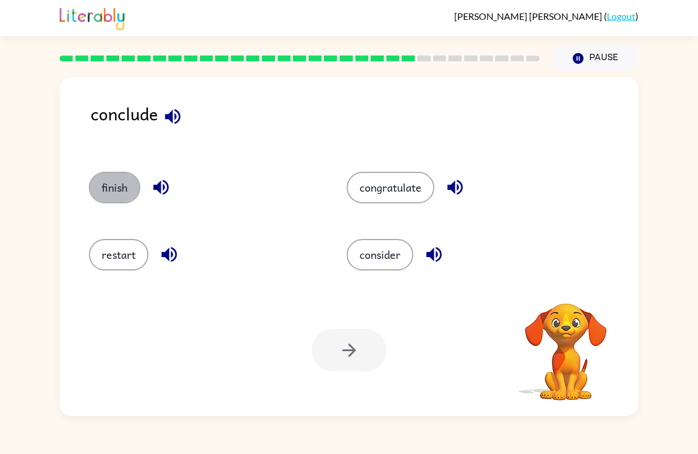
click at [113, 194] on button "finish" at bounding box center [114, 188] width 51 height 32
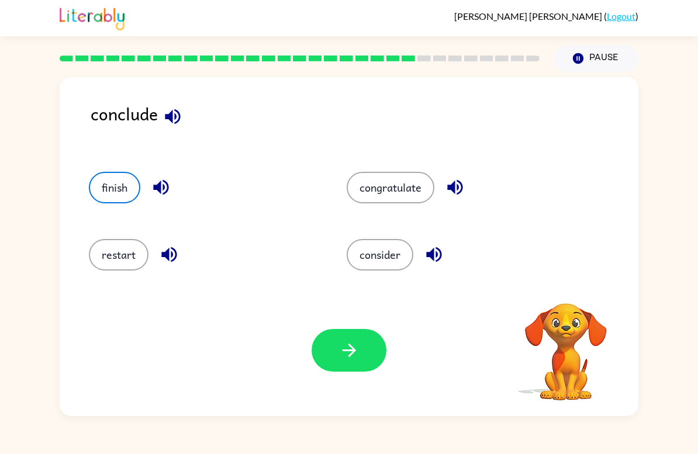
click at [363, 364] on button "button" at bounding box center [349, 350] width 75 height 43
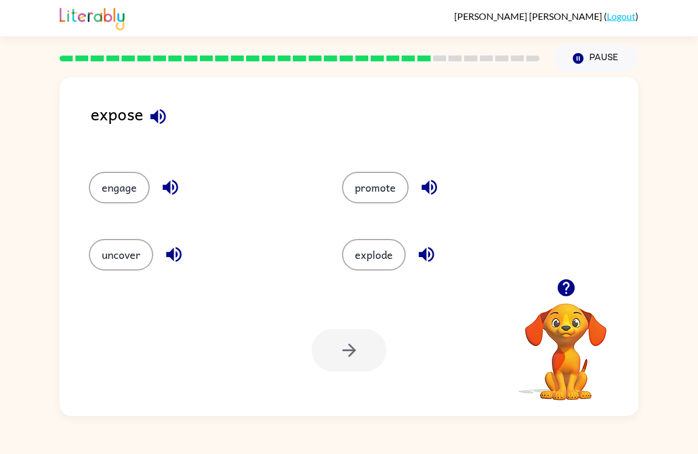
click at [106, 256] on button "uncover" at bounding box center [121, 255] width 64 height 32
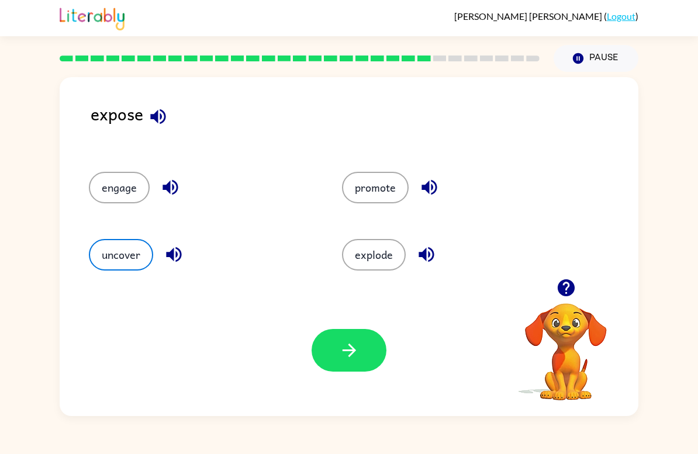
click at [358, 347] on icon "button" at bounding box center [349, 350] width 20 height 20
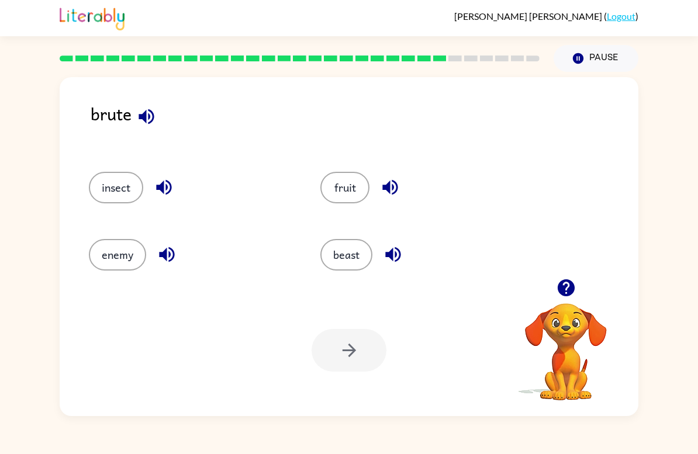
click at [111, 254] on button "enemy" at bounding box center [117, 255] width 57 height 32
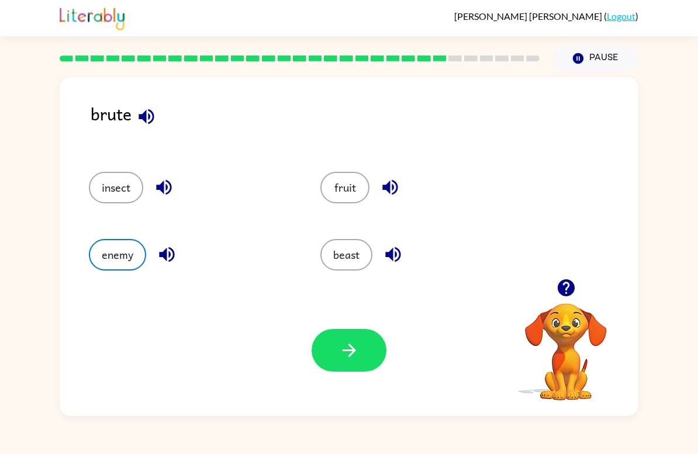
click at [355, 360] on icon "button" at bounding box center [349, 350] width 20 height 20
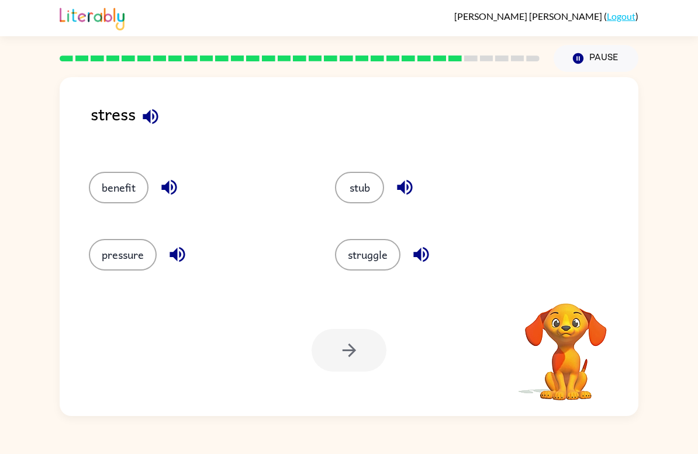
click at [115, 268] on button "pressure" at bounding box center [123, 255] width 68 height 32
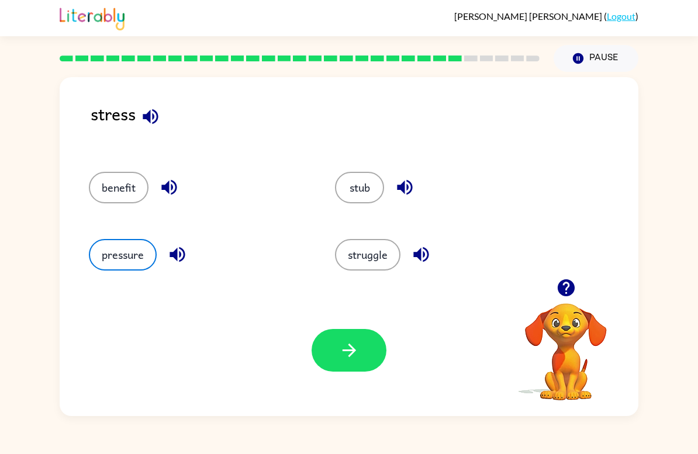
click at [343, 354] on icon "button" at bounding box center [349, 350] width 20 height 20
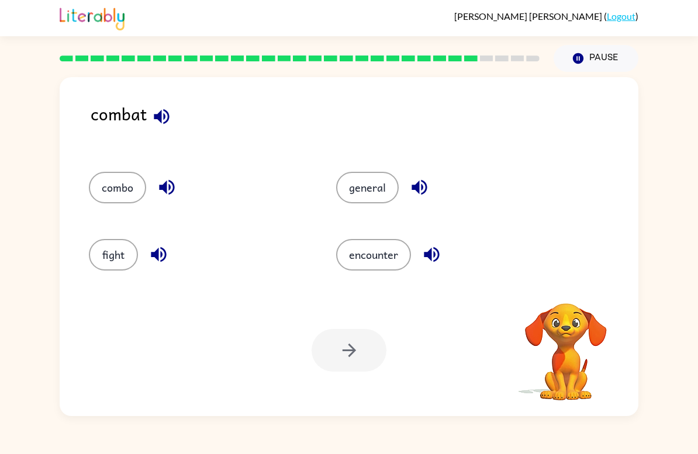
click at [116, 261] on button "fight" at bounding box center [113, 255] width 49 height 32
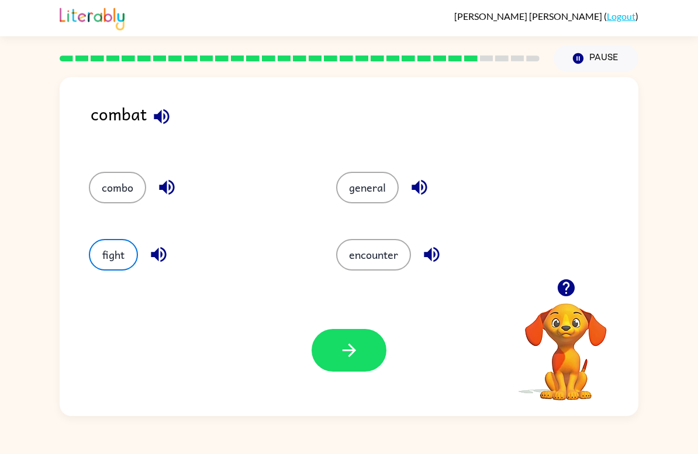
click at [360, 371] on button "button" at bounding box center [349, 350] width 75 height 43
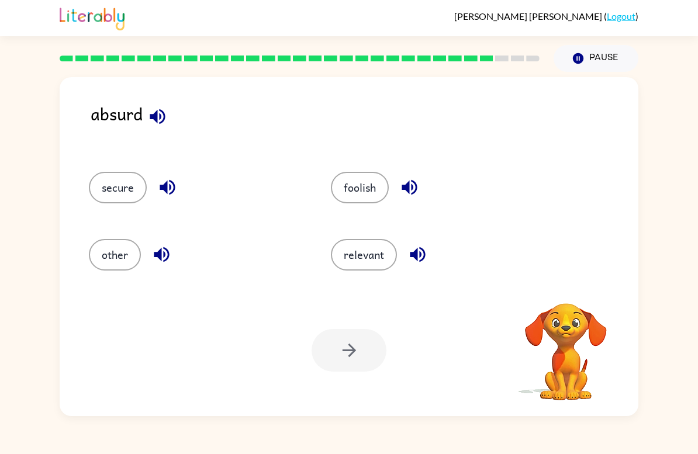
click at [364, 198] on button "foolish" at bounding box center [360, 188] width 58 height 32
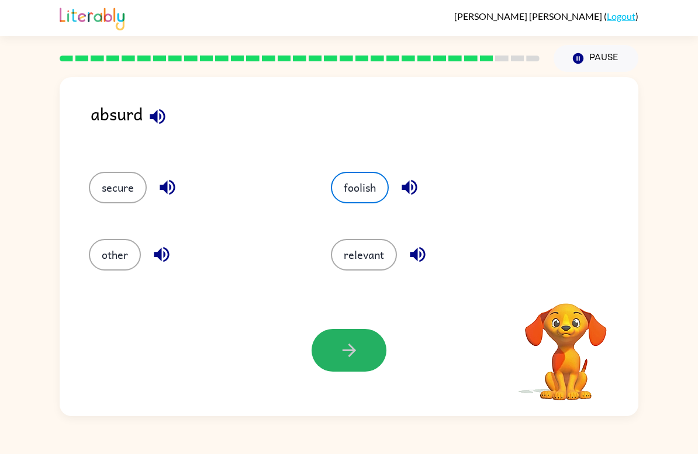
click at [369, 348] on button "button" at bounding box center [349, 350] width 75 height 43
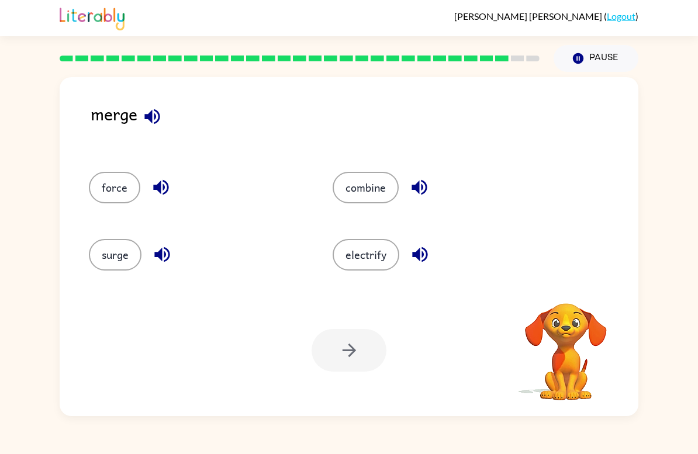
click at [371, 187] on button "combine" at bounding box center [366, 188] width 66 height 32
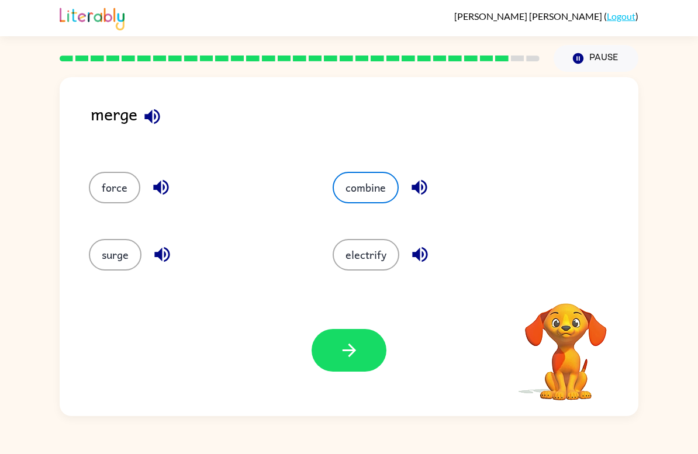
click at [359, 360] on icon "button" at bounding box center [349, 350] width 20 height 20
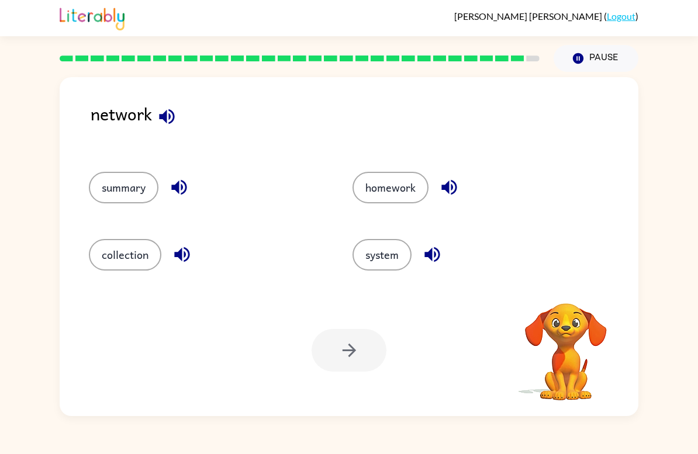
click at [387, 250] on button "system" at bounding box center [382, 255] width 59 height 32
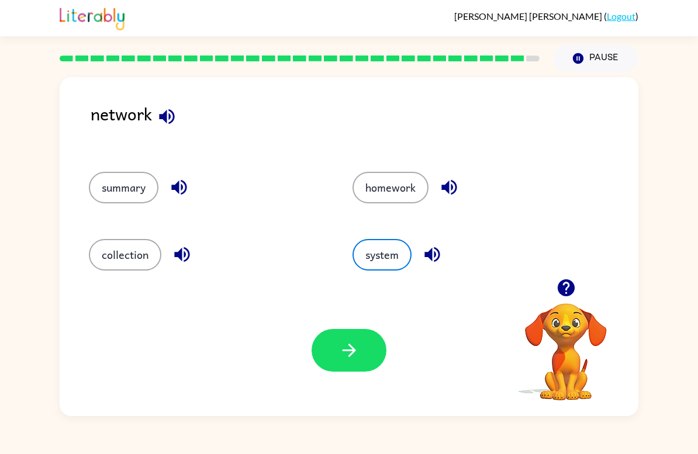
click at [355, 363] on button "button" at bounding box center [349, 350] width 75 height 43
